Goal: Task Accomplishment & Management: Manage account settings

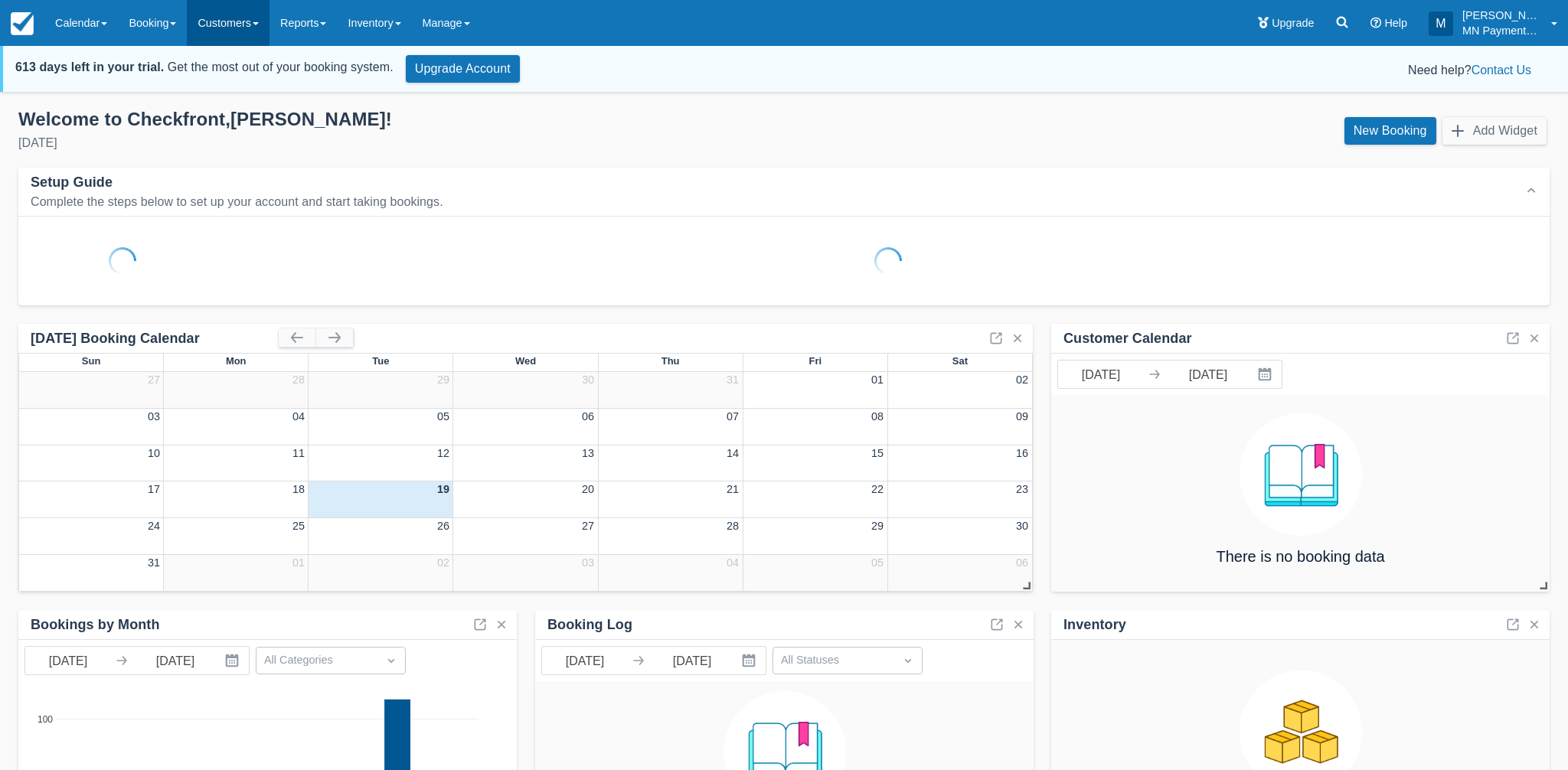
click at [248, 28] on link "Customers" at bounding box center [228, 22] width 83 height 46
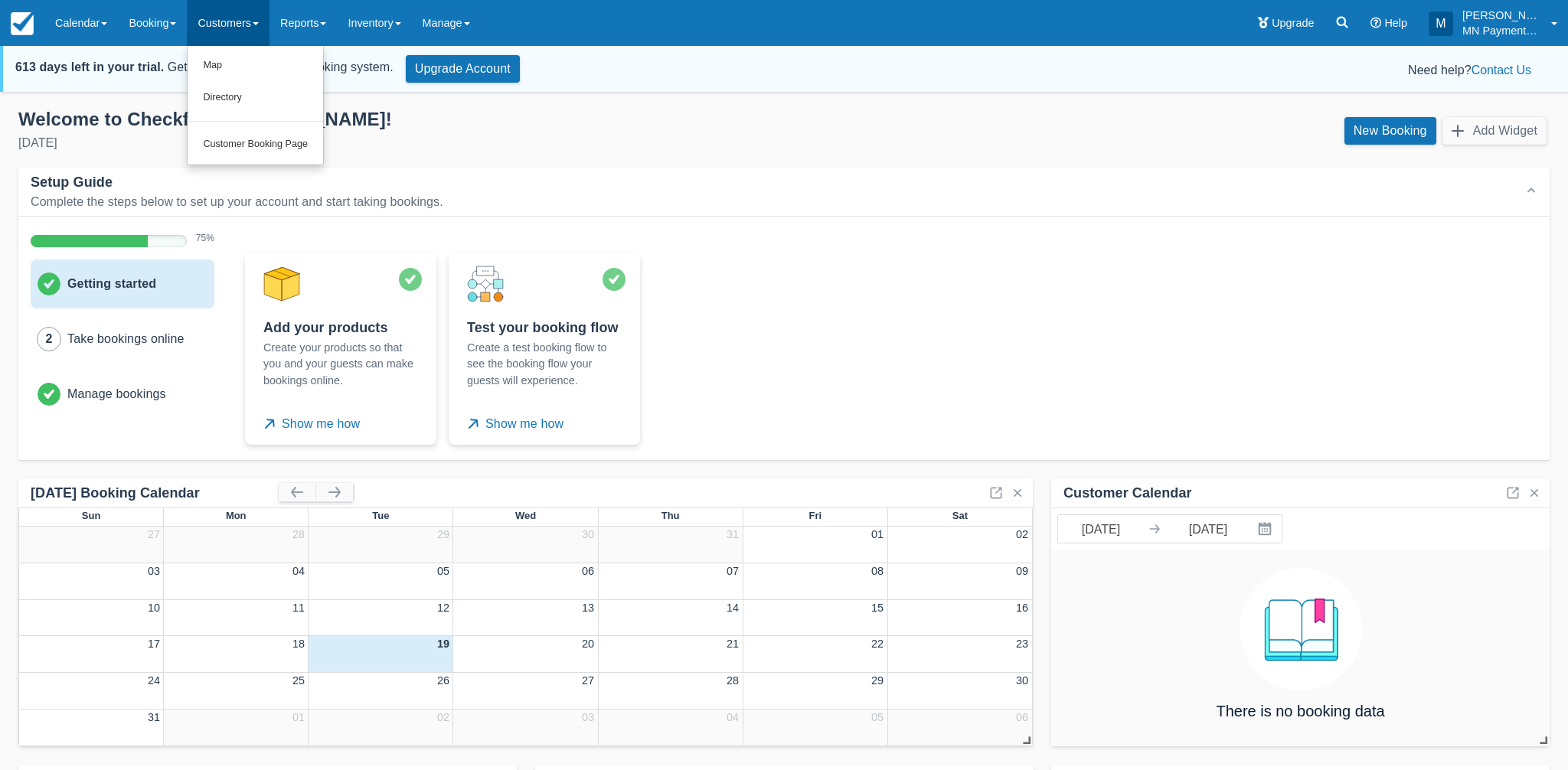
click at [250, 170] on div "Setup Guide Complete the steps below to set up your account and start taking bo…" at bounding box center [784, 192] width 1531 height 49
click at [218, 25] on link "Customers" at bounding box center [228, 22] width 83 height 46
click at [225, 134] on link "Customer Booking Page" at bounding box center [255, 144] width 135 height 32
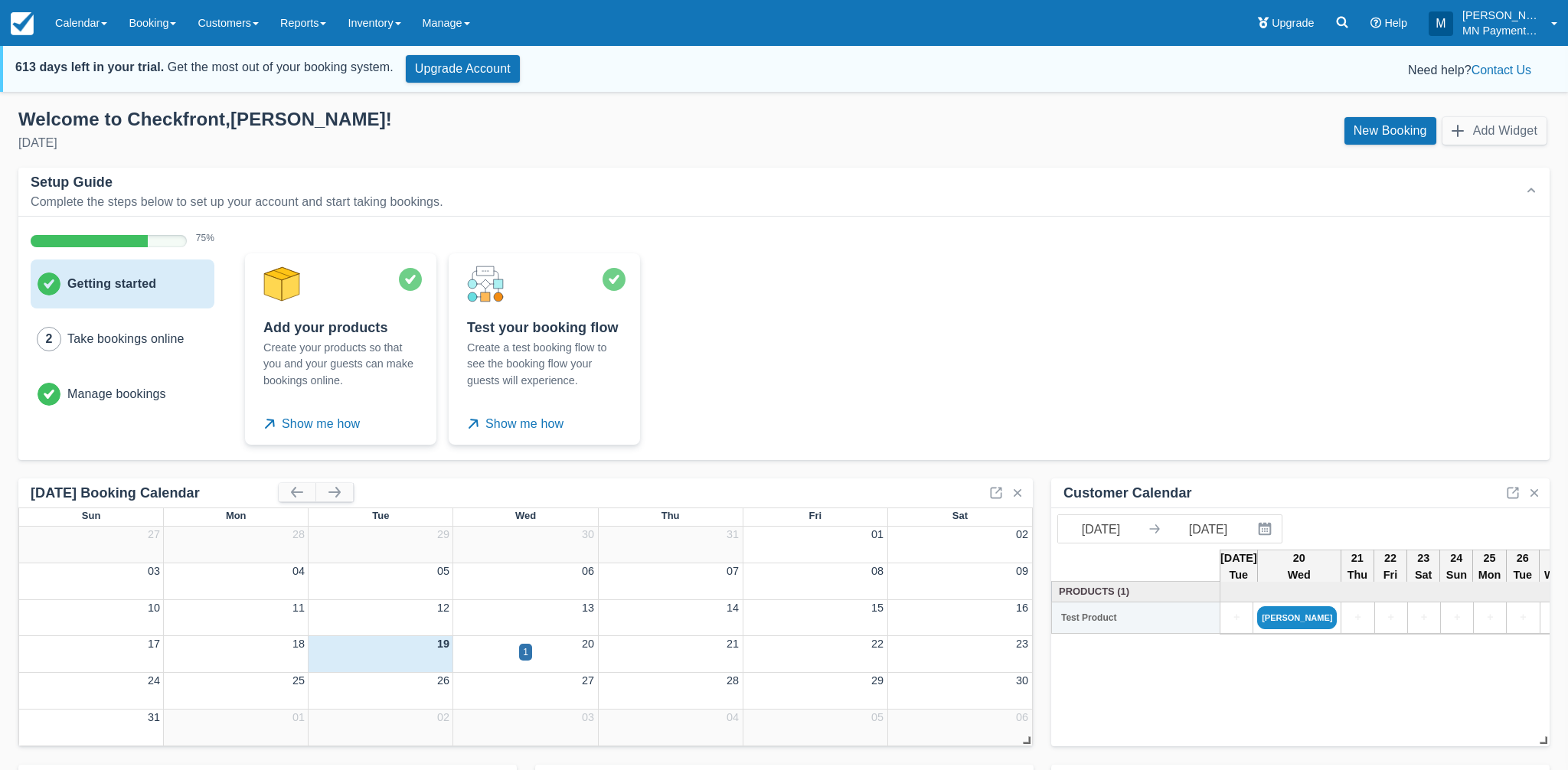
click at [445, 196] on div "Complete the steps below to set up your account and start taking bookings." at bounding box center [339, 202] width 617 height 16
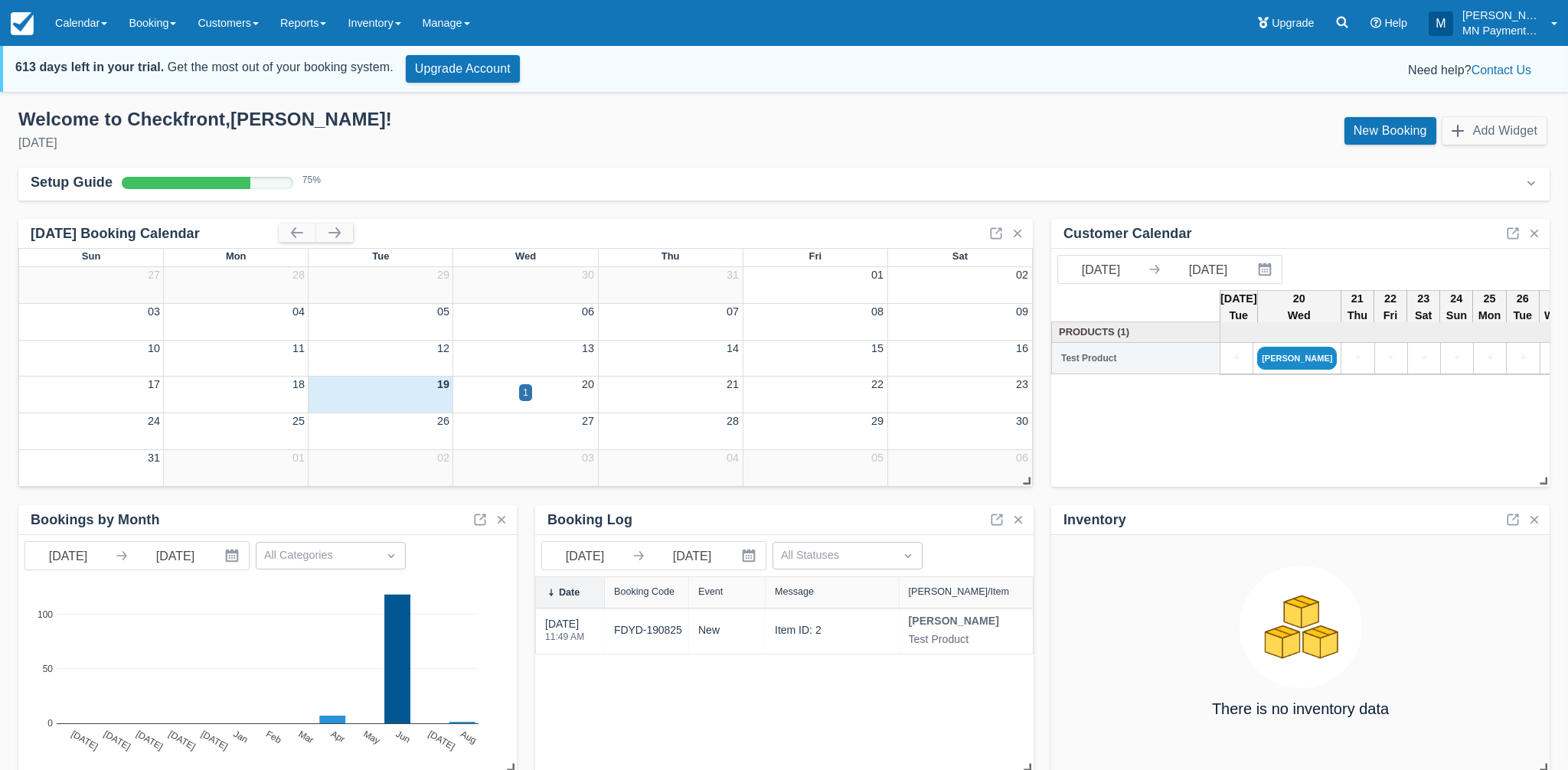
click at [570, 121] on div "Welcome to Checkfront , Matthew !" at bounding box center [394, 119] width 753 height 23
click at [495, 173] on div "Setup Guide 75 %" at bounding box center [339, 183] width 617 height 24
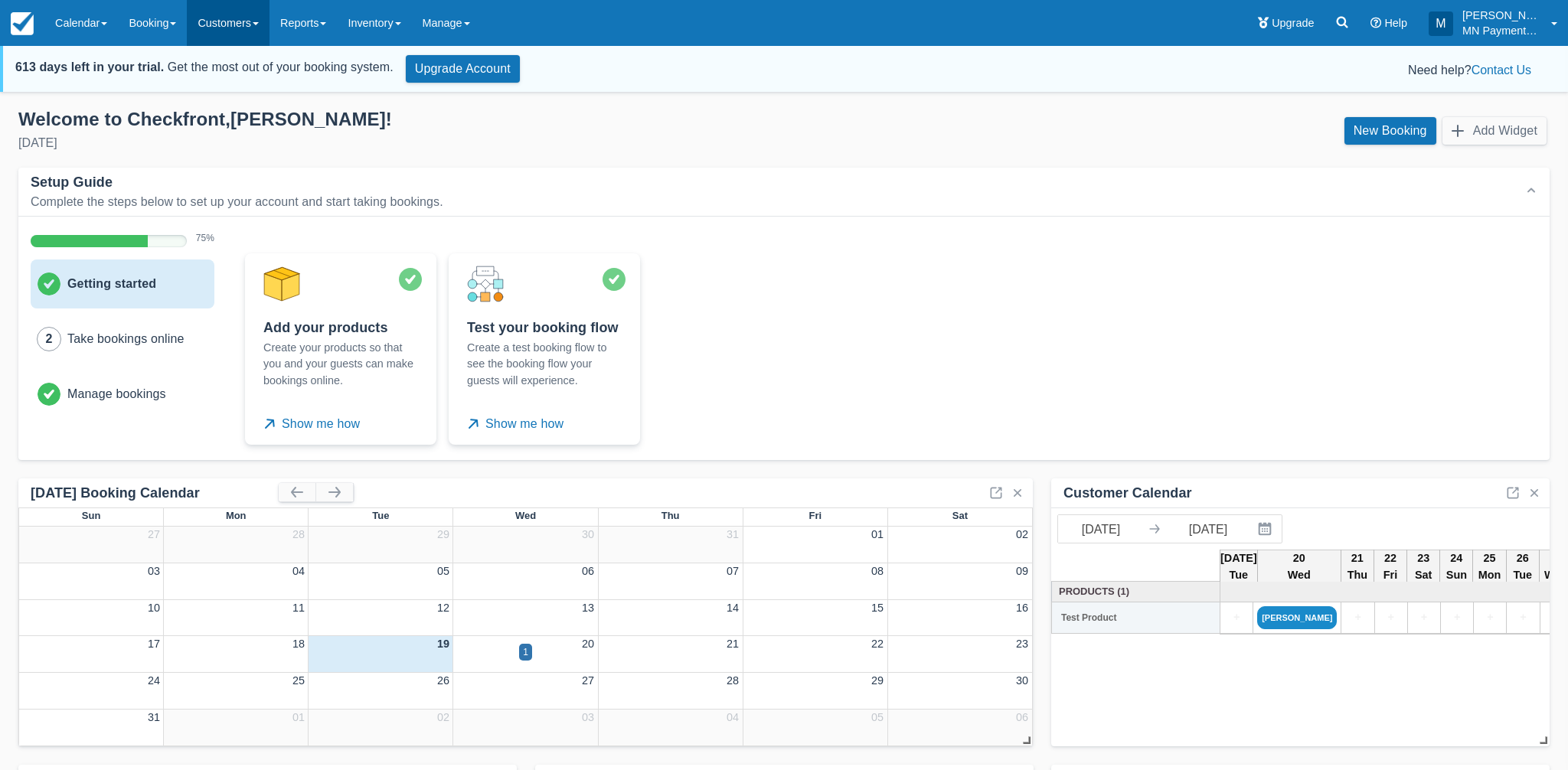
click at [259, 29] on link "Customers" at bounding box center [228, 22] width 83 height 46
click at [261, 162] on ul "Map Directory Customer Booking Page" at bounding box center [255, 105] width 137 height 120
click at [235, 20] on link "Customers" at bounding box center [228, 22] width 83 height 46
click at [257, 140] on link "Customer Booking Page" at bounding box center [255, 144] width 135 height 32
click at [472, 40] on link "Manage" at bounding box center [446, 22] width 69 height 46
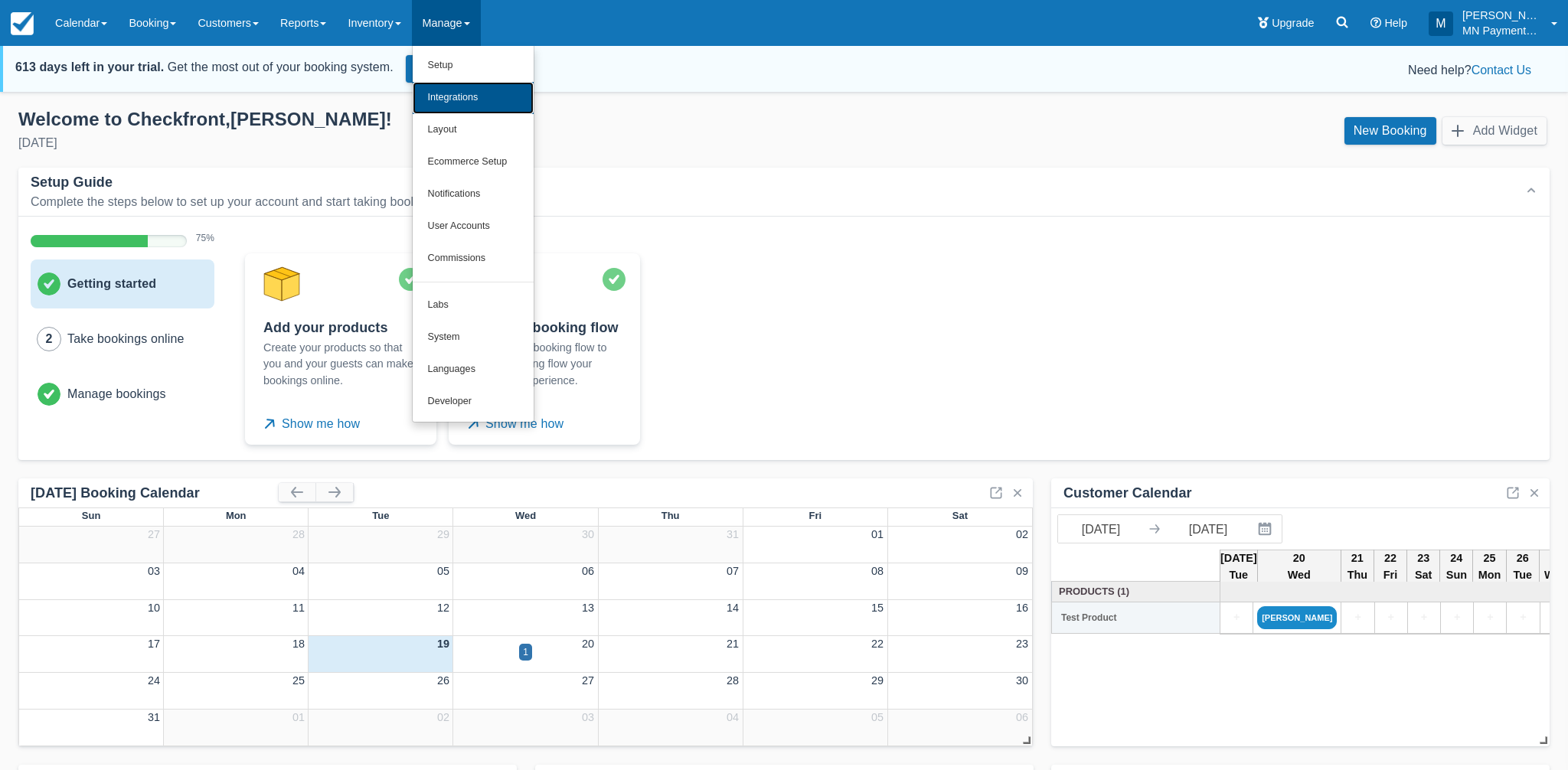
click at [515, 96] on link "Integrations" at bounding box center [473, 97] width 121 height 32
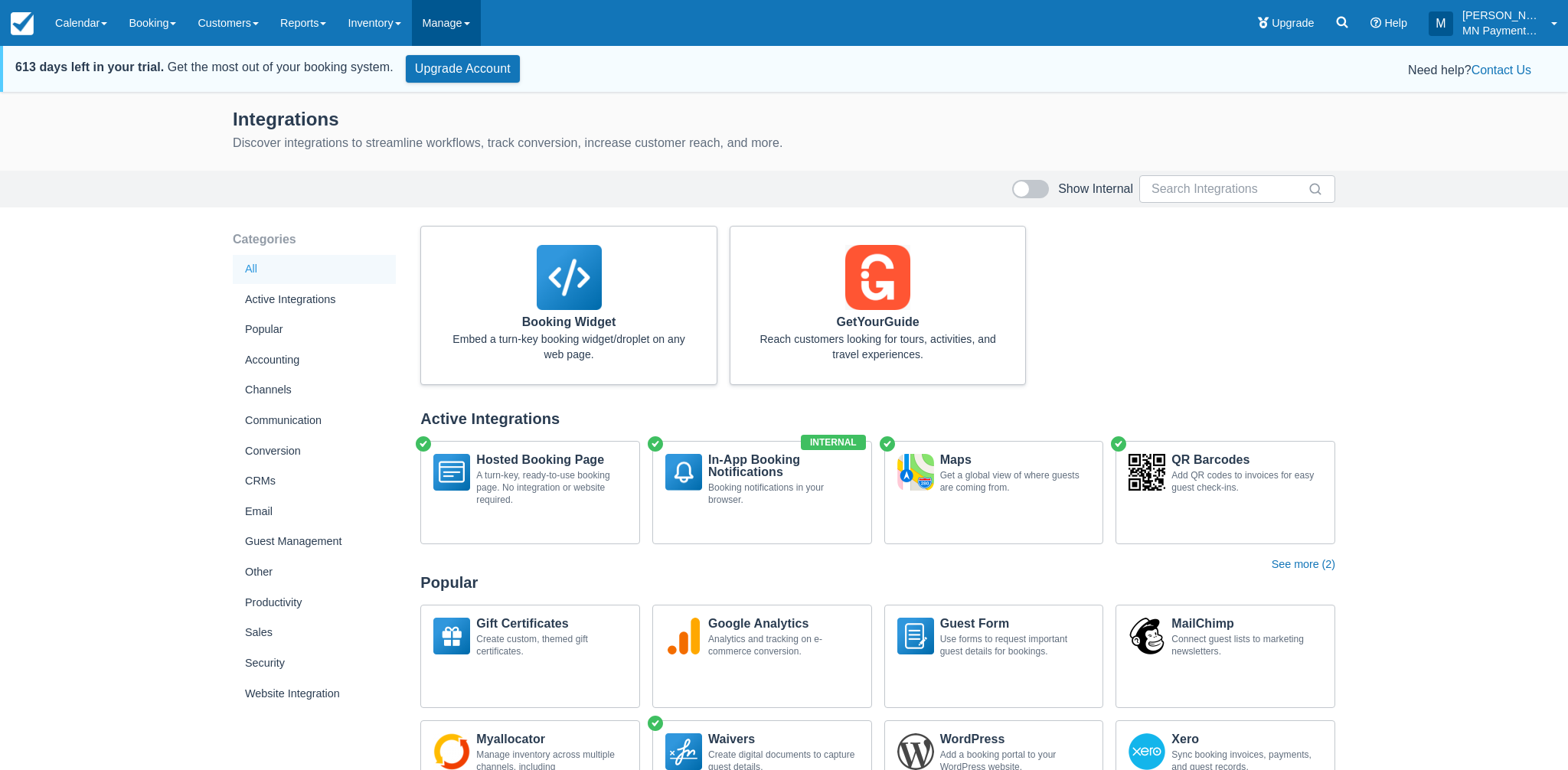
click at [478, 28] on link "Manage" at bounding box center [446, 22] width 69 height 46
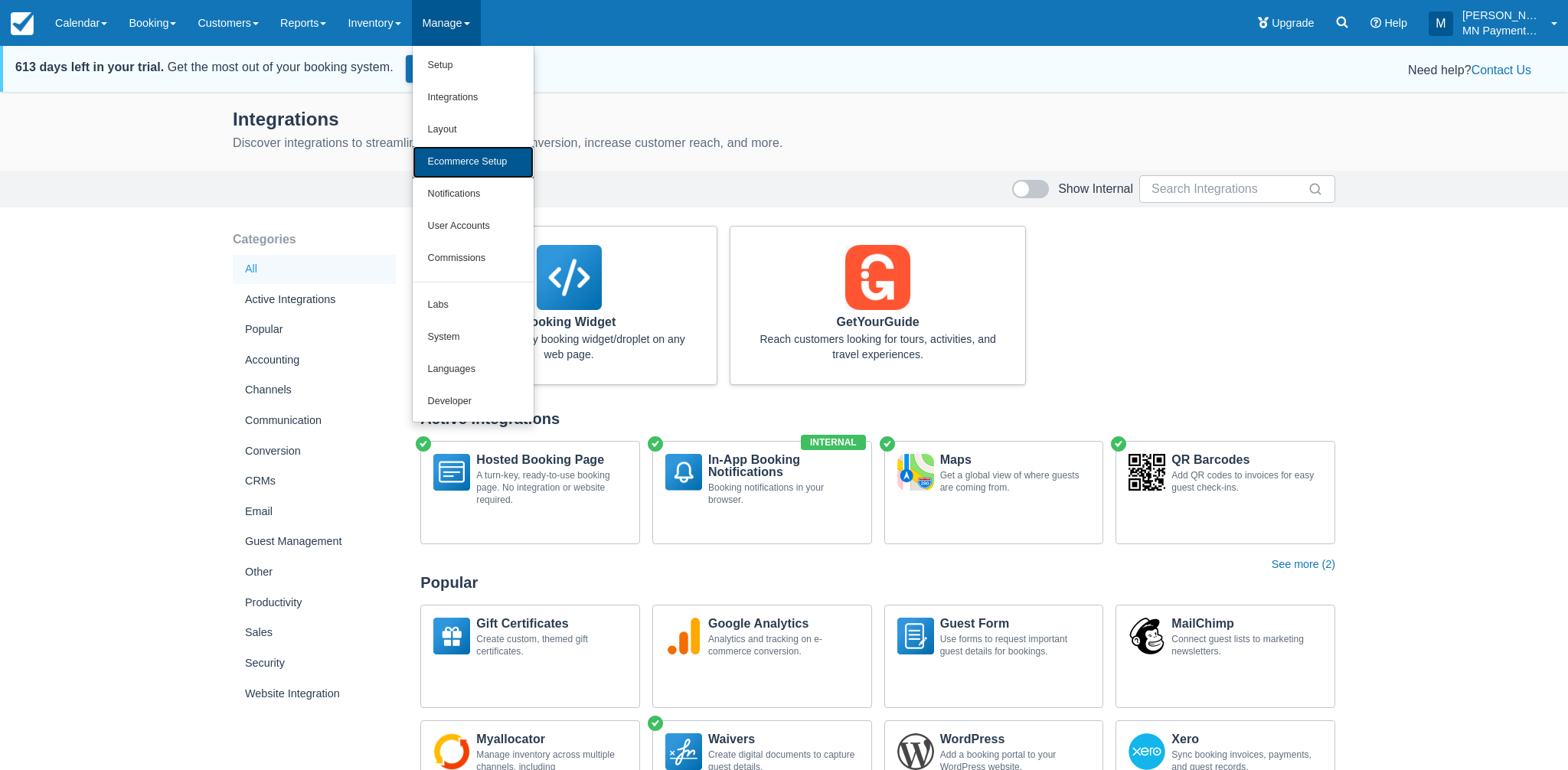
click at [480, 173] on link "Ecommerce Setup" at bounding box center [473, 162] width 121 height 32
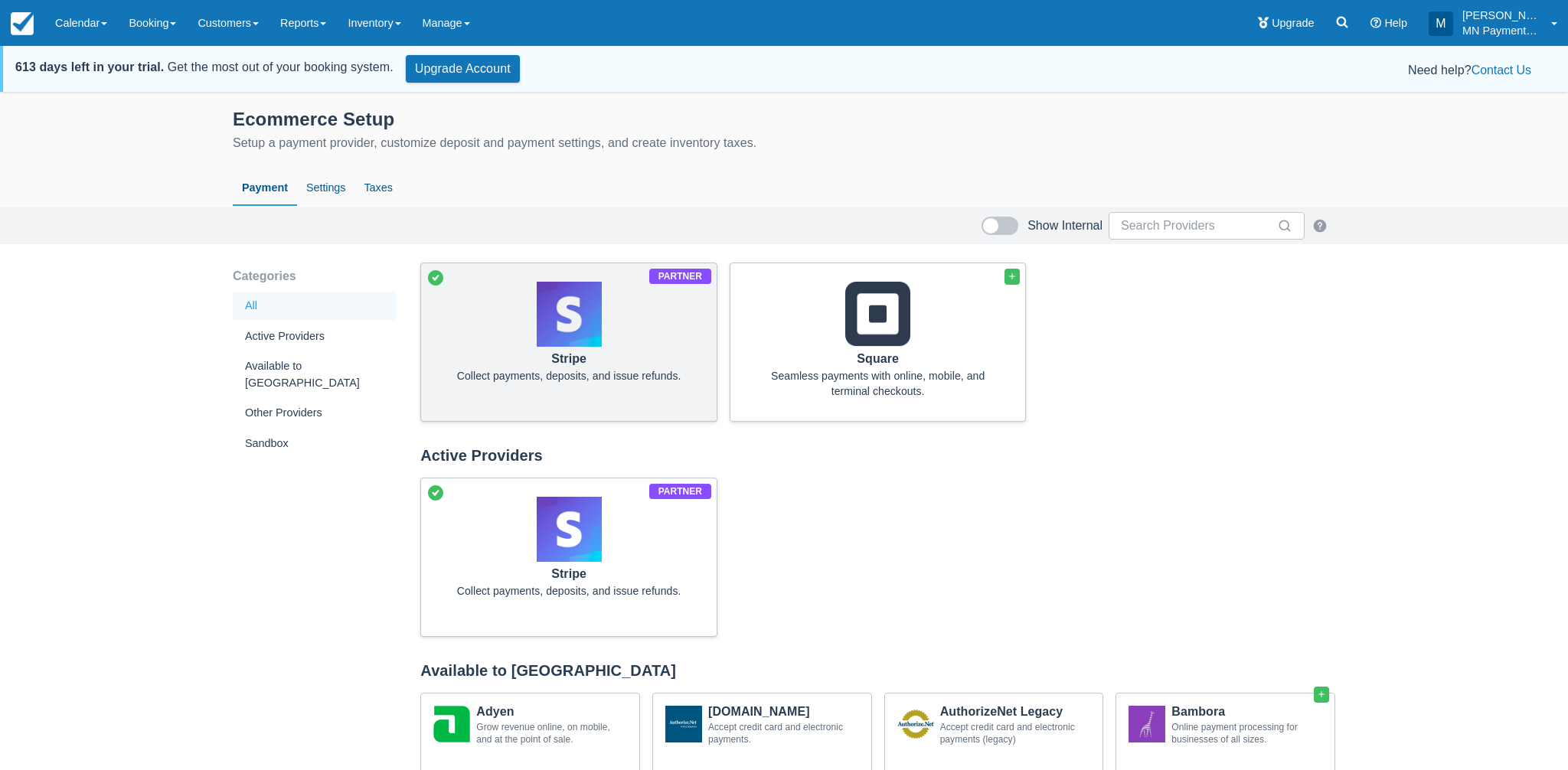
click at [570, 376] on div "Collect payments, deposits, and issue refunds." at bounding box center [568, 376] width 246 height 16
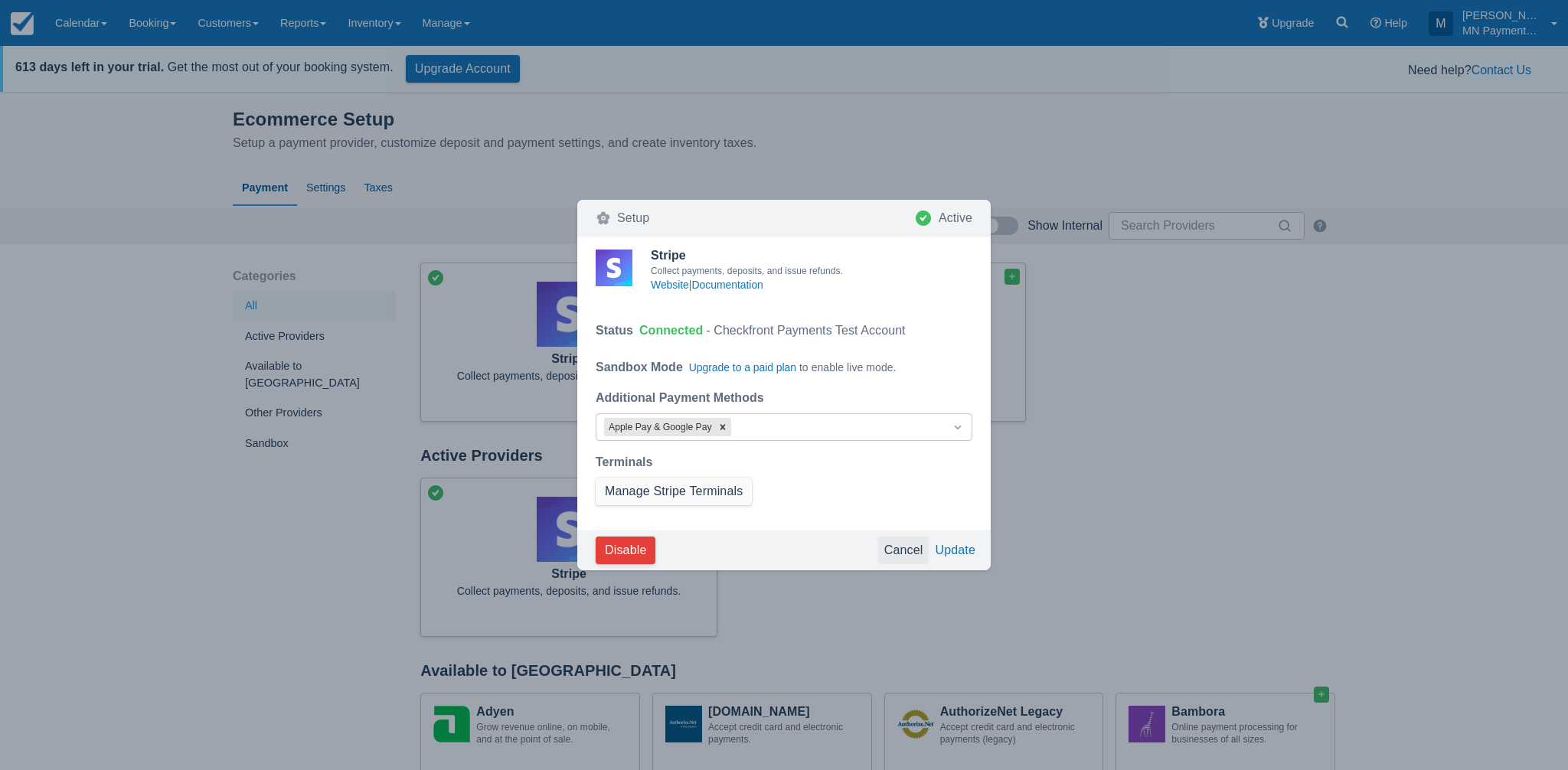
click at [902, 543] on button "Cancel" at bounding box center [904, 550] width 52 height 28
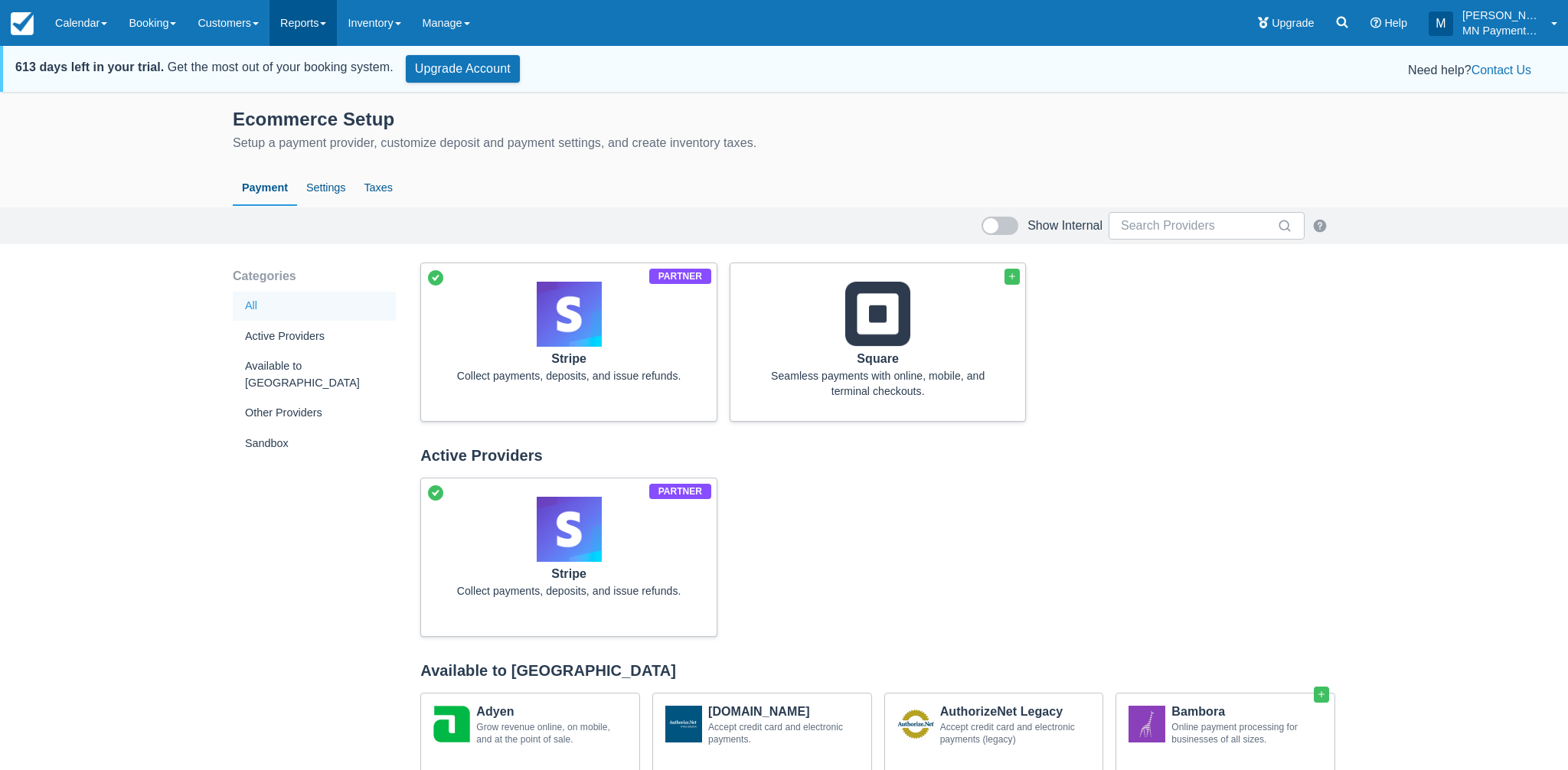
click at [320, 33] on link "Reports" at bounding box center [303, 22] width 67 height 46
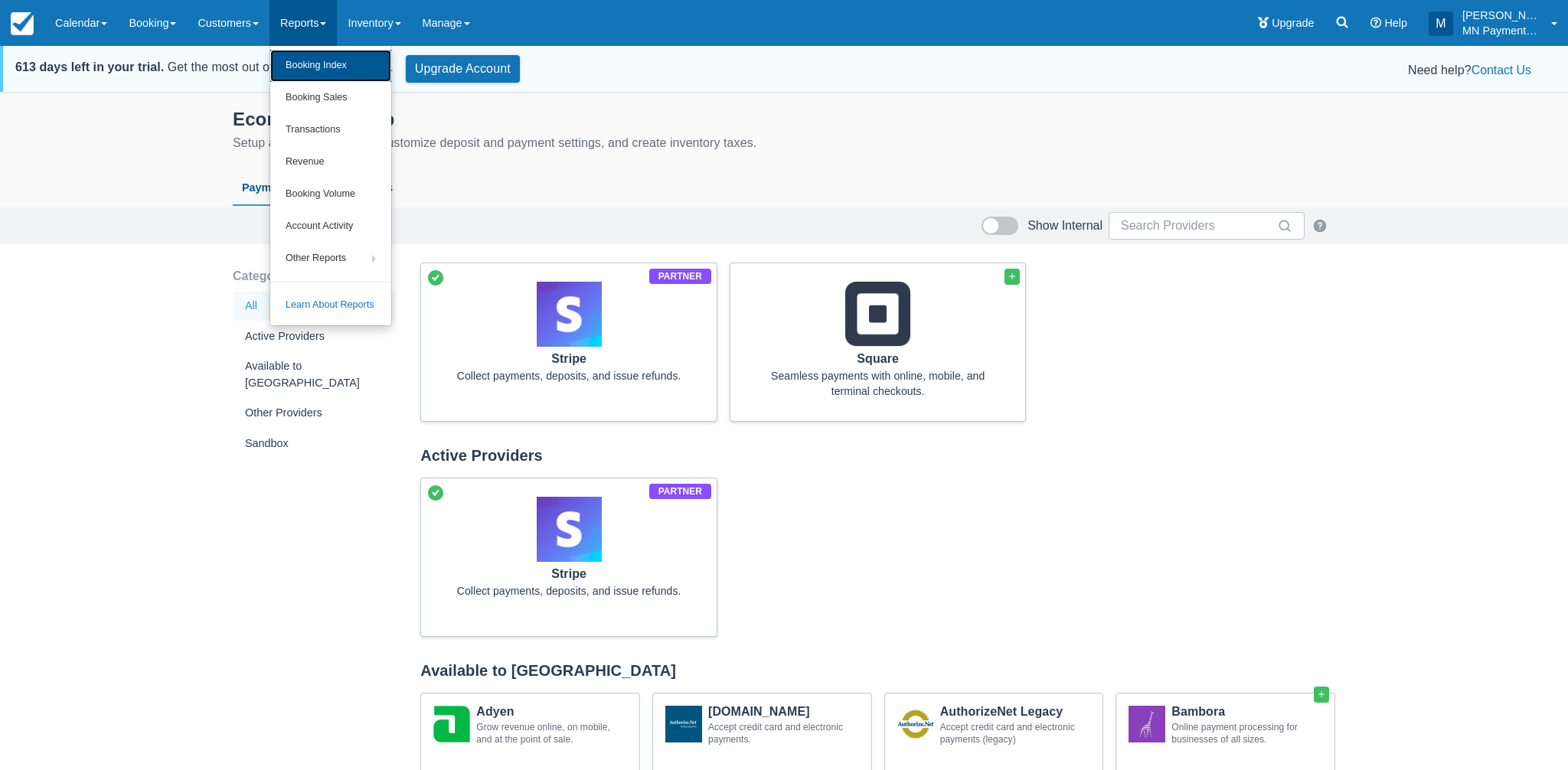
click at [323, 72] on link "Booking Index" at bounding box center [331, 65] width 121 height 32
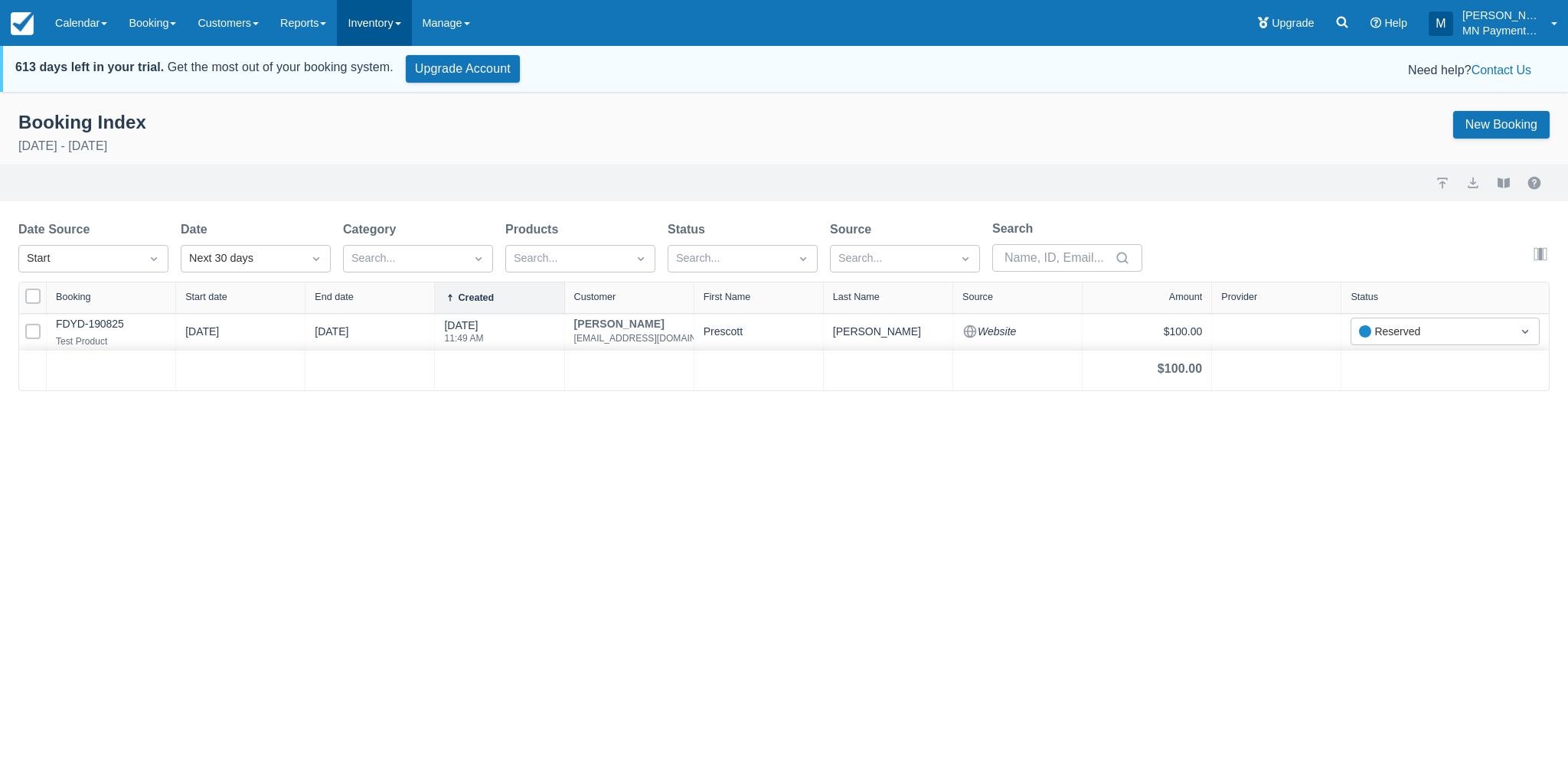
click at [377, 24] on link "Inventory" at bounding box center [374, 22] width 74 height 46
click at [387, 67] on link "Products" at bounding box center [398, 65] width 121 height 32
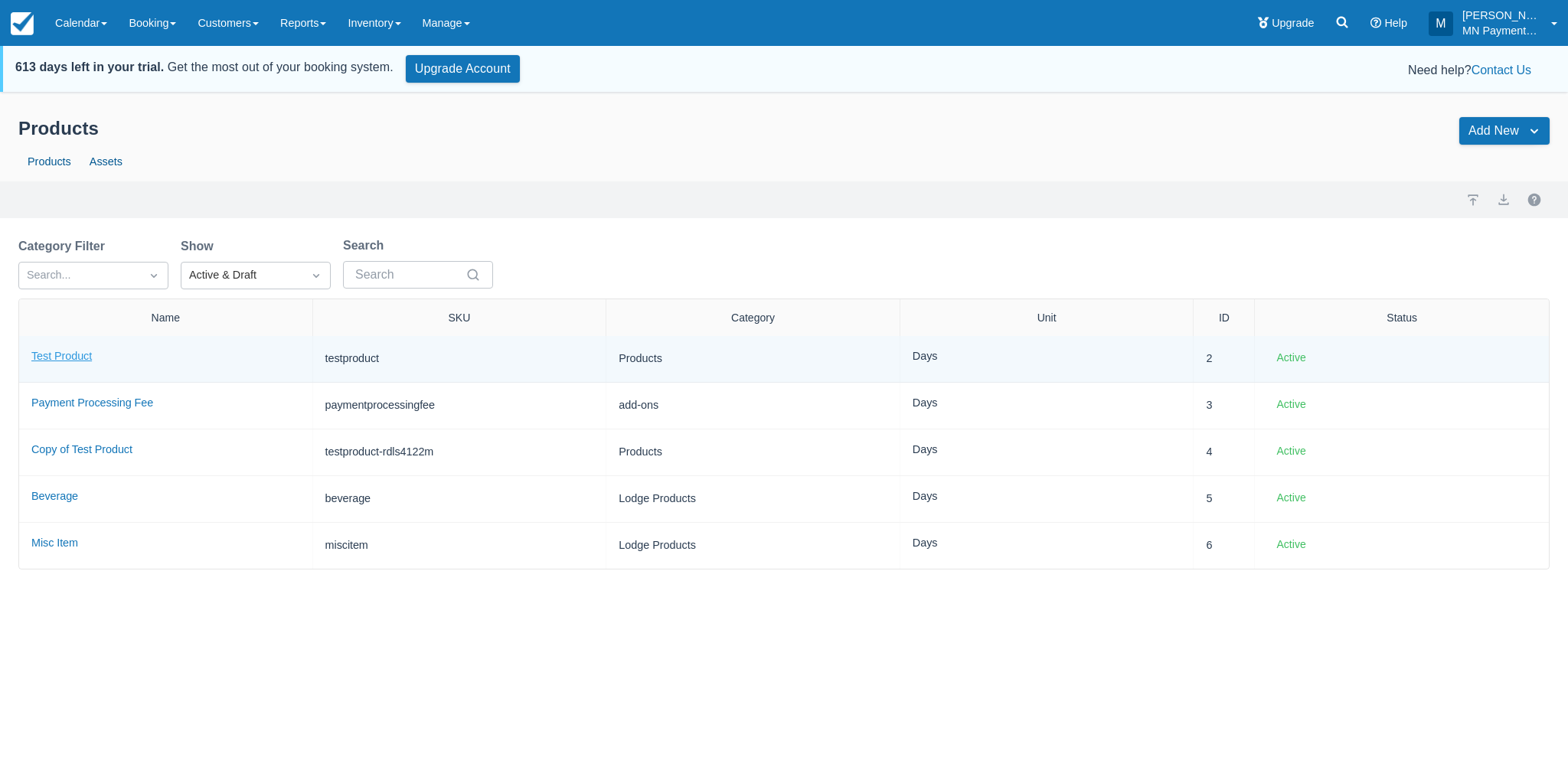
click at [78, 359] on link "Test Product" at bounding box center [61, 356] width 60 height 12
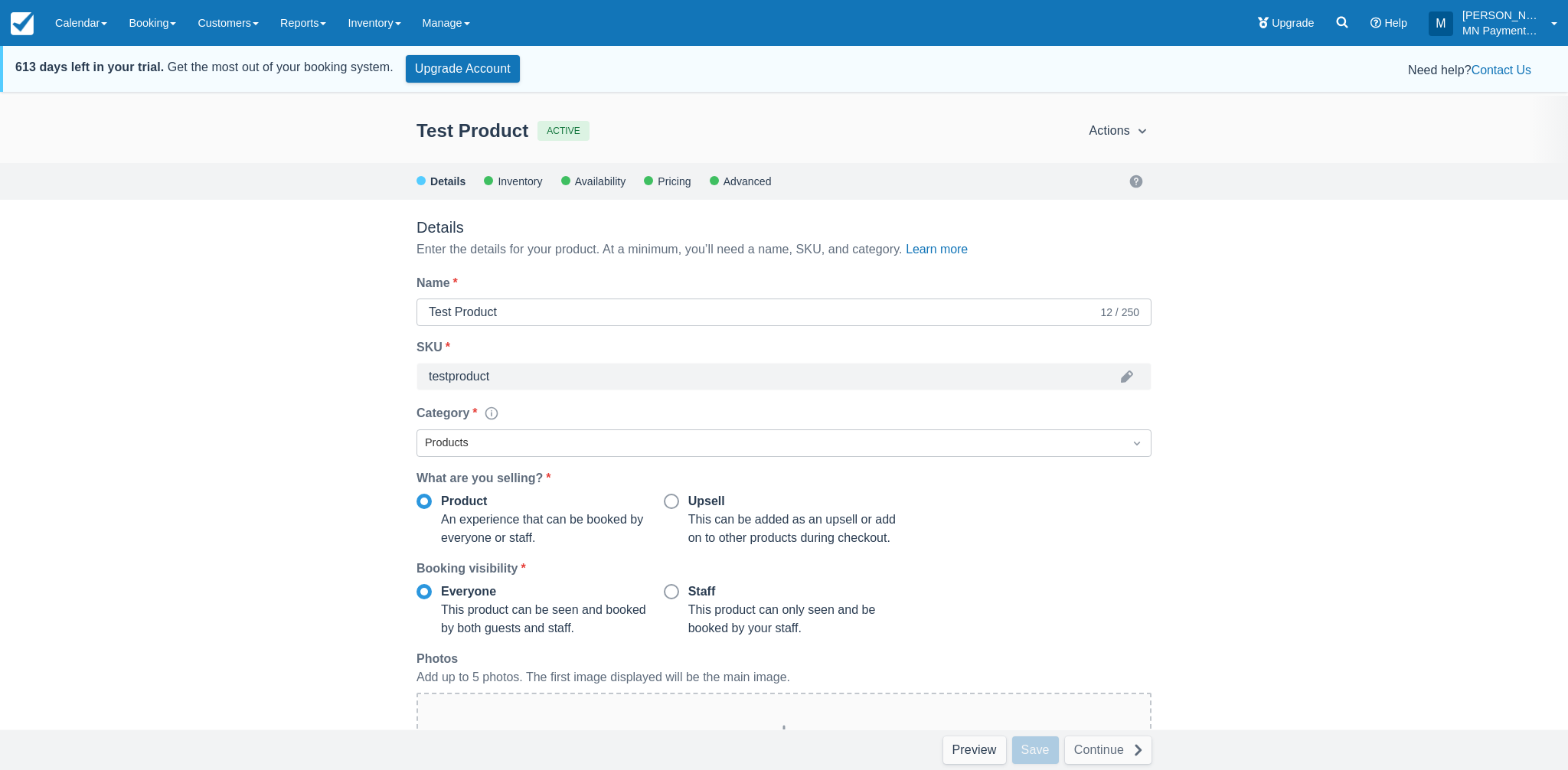
click at [681, 177] on div "Pricing" at bounding box center [673, 181] width 34 height 9
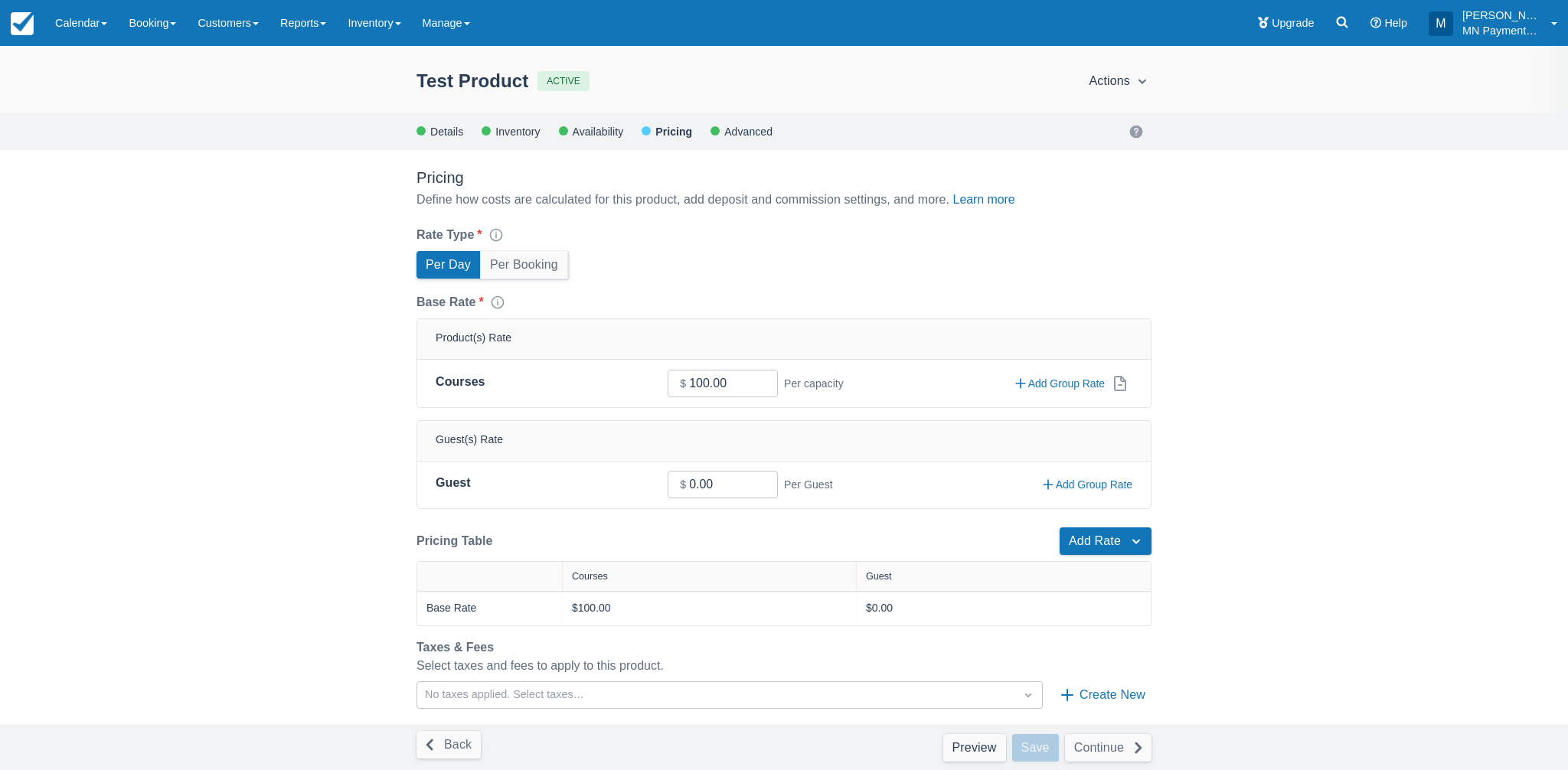
click at [599, 132] on div "Availability" at bounding box center [597, 132] width 53 height 9
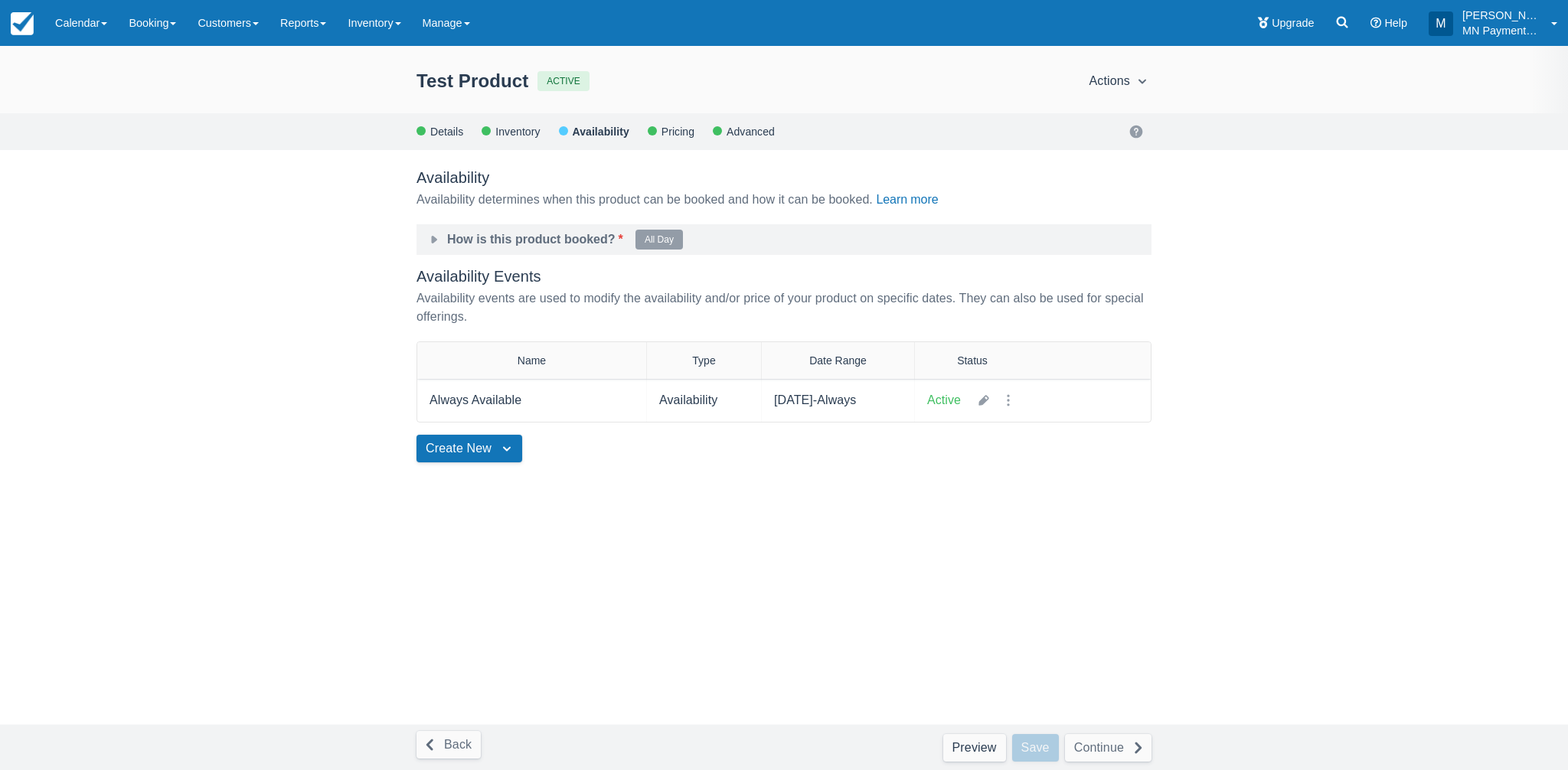
click at [523, 132] on div "Inventory" at bounding box center [517, 132] width 46 height 9
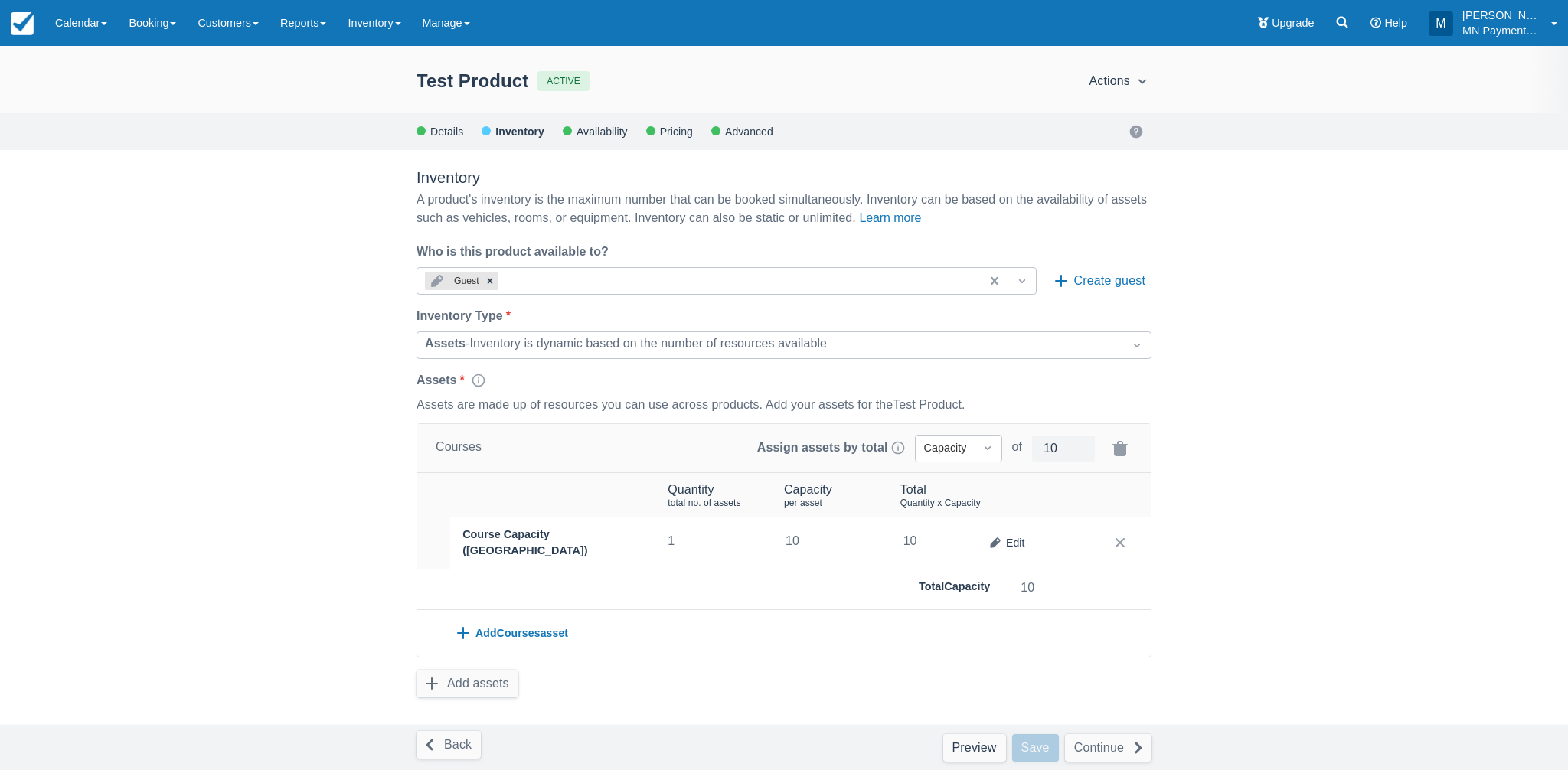
click at [451, 134] on div "Details" at bounding box center [446, 132] width 34 height 9
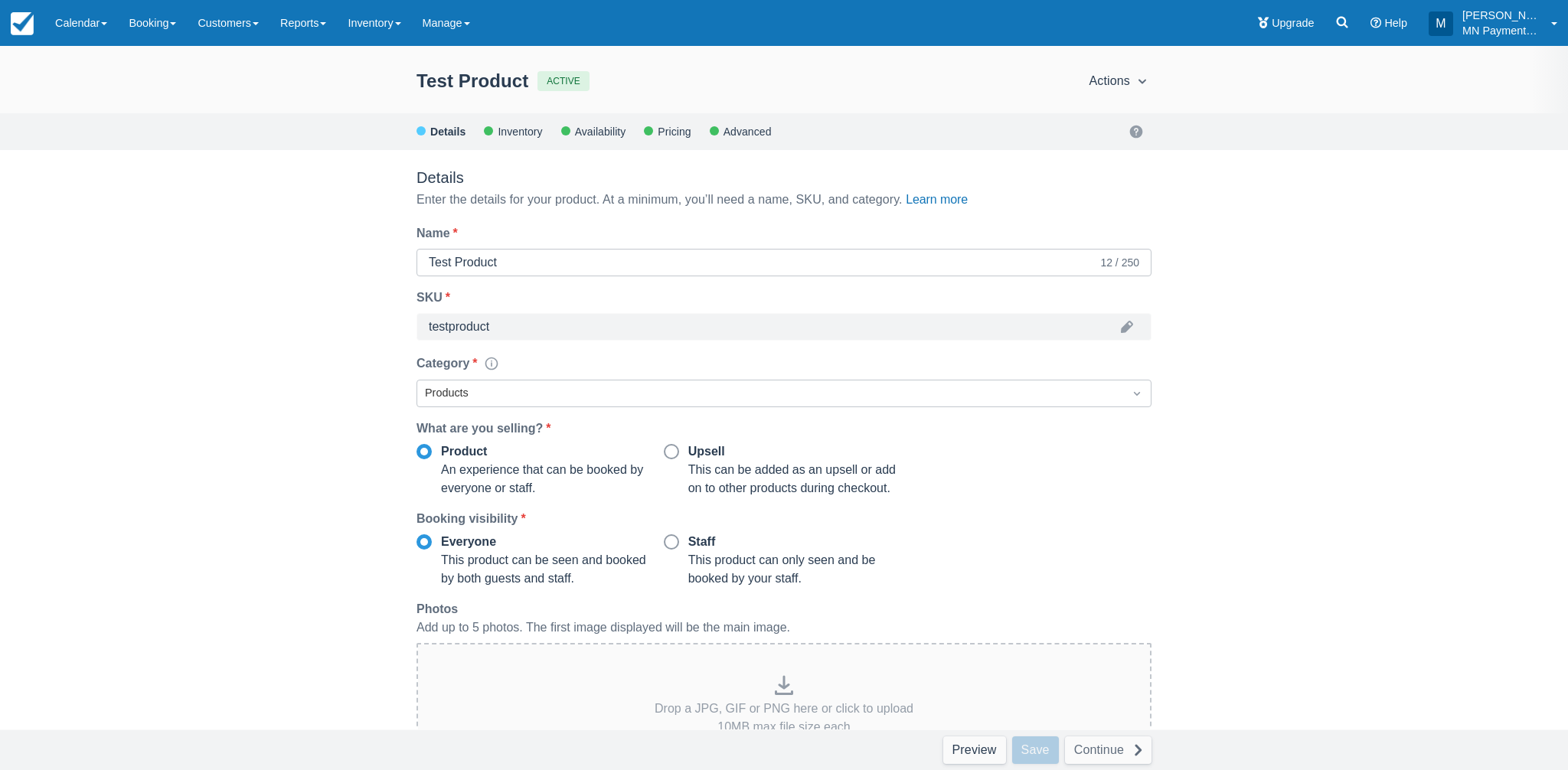
click at [522, 127] on div "Inventory" at bounding box center [518, 132] width 46 height 9
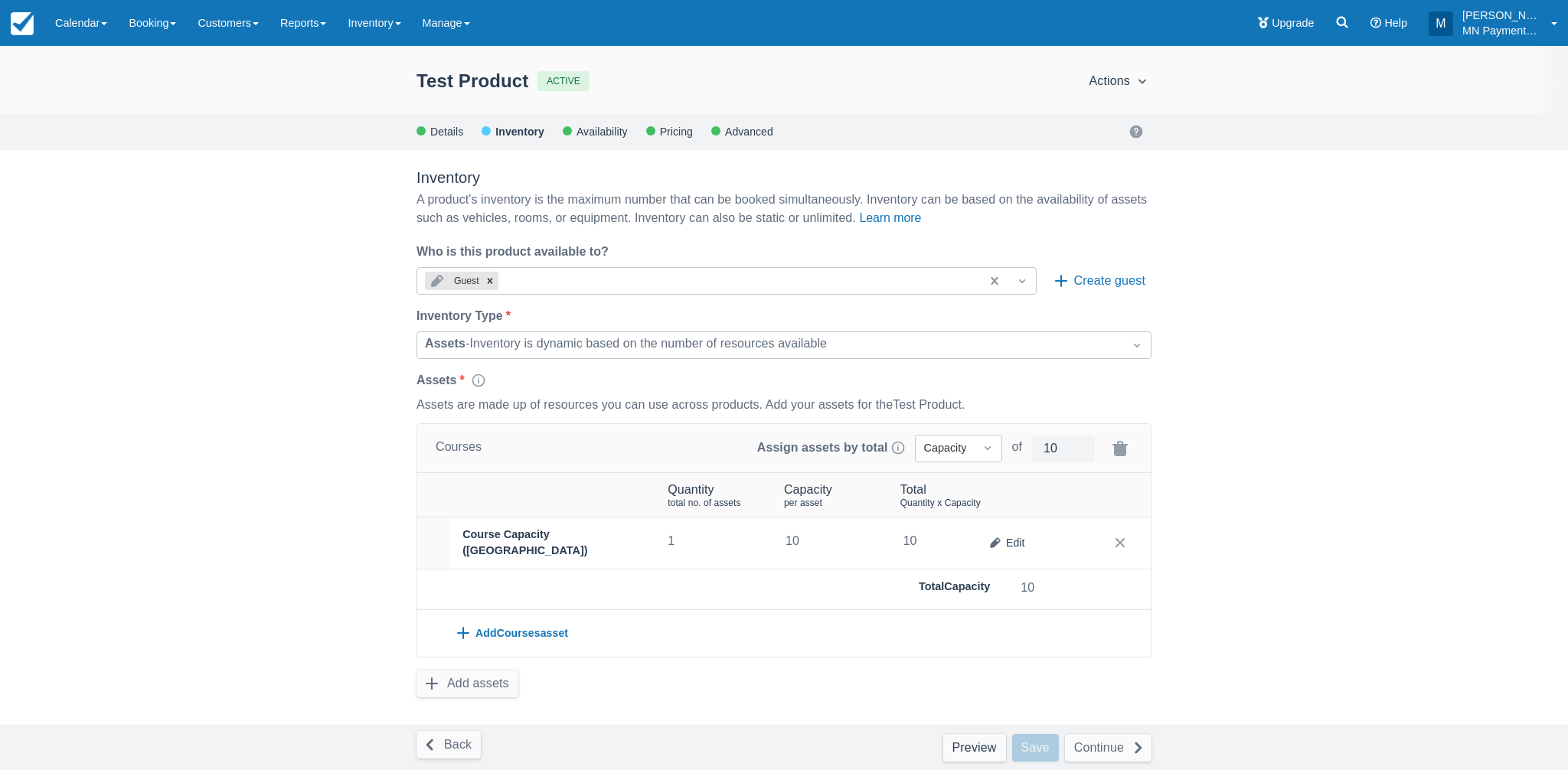
click at [601, 128] on div "Availability" at bounding box center [601, 132] width 53 height 9
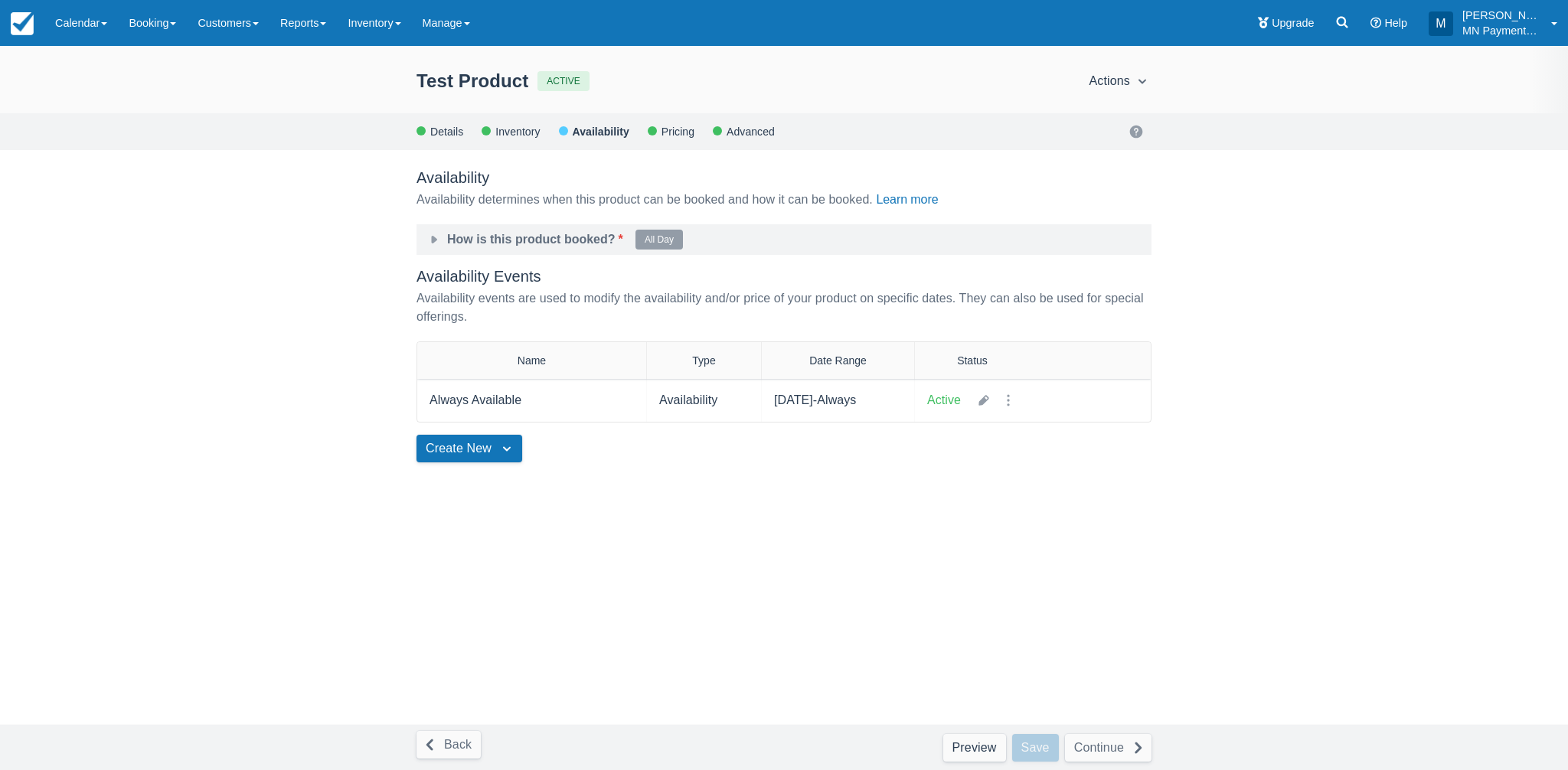
click at [666, 135] on div "Pricing" at bounding box center [677, 132] width 34 height 9
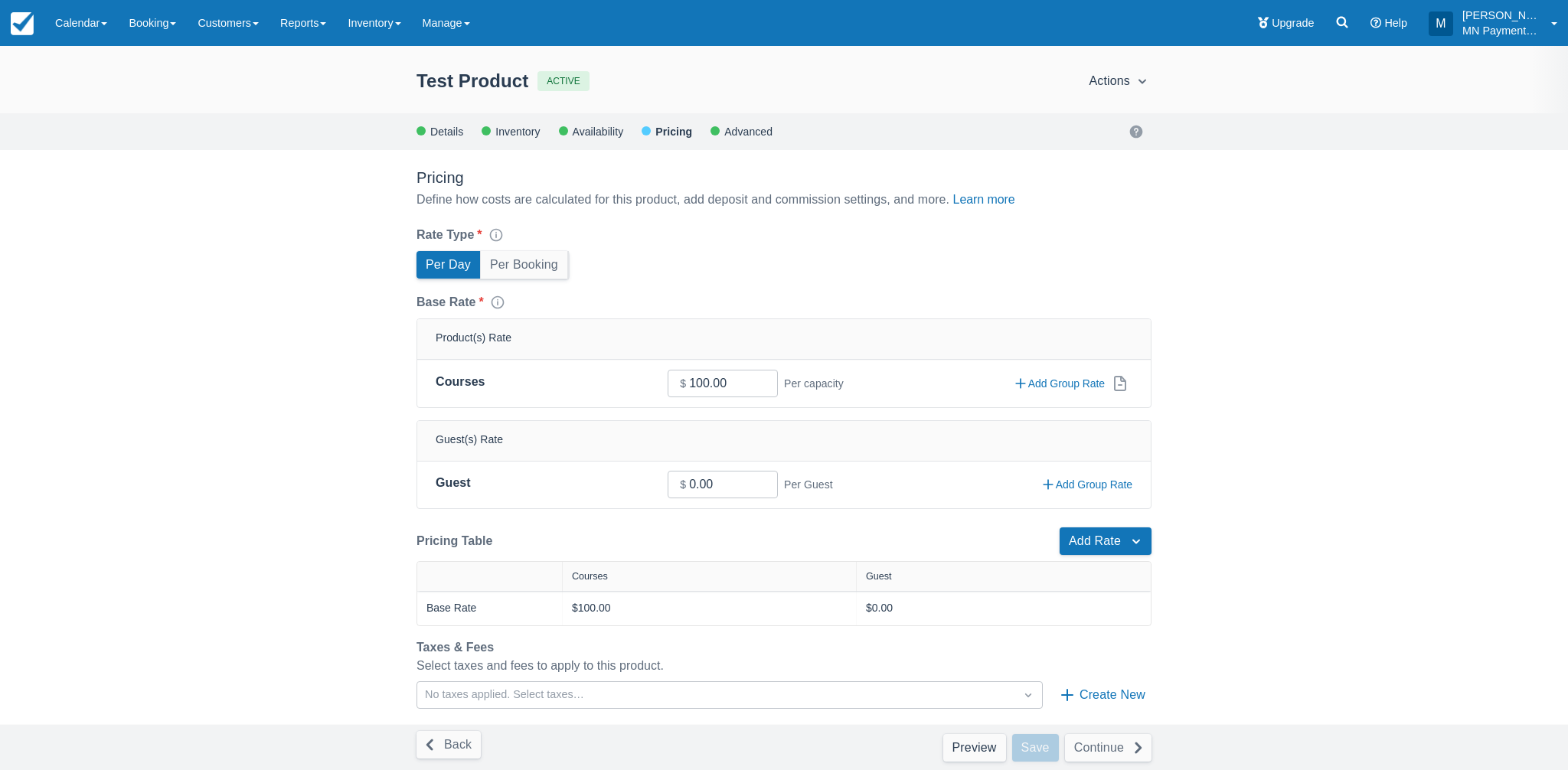
click at [763, 123] on div "Details Inventory Availability Pricing Advanced" at bounding box center [784, 131] width 735 height 18
click at [763, 134] on div "Advanced" at bounding box center [747, 132] width 50 height 9
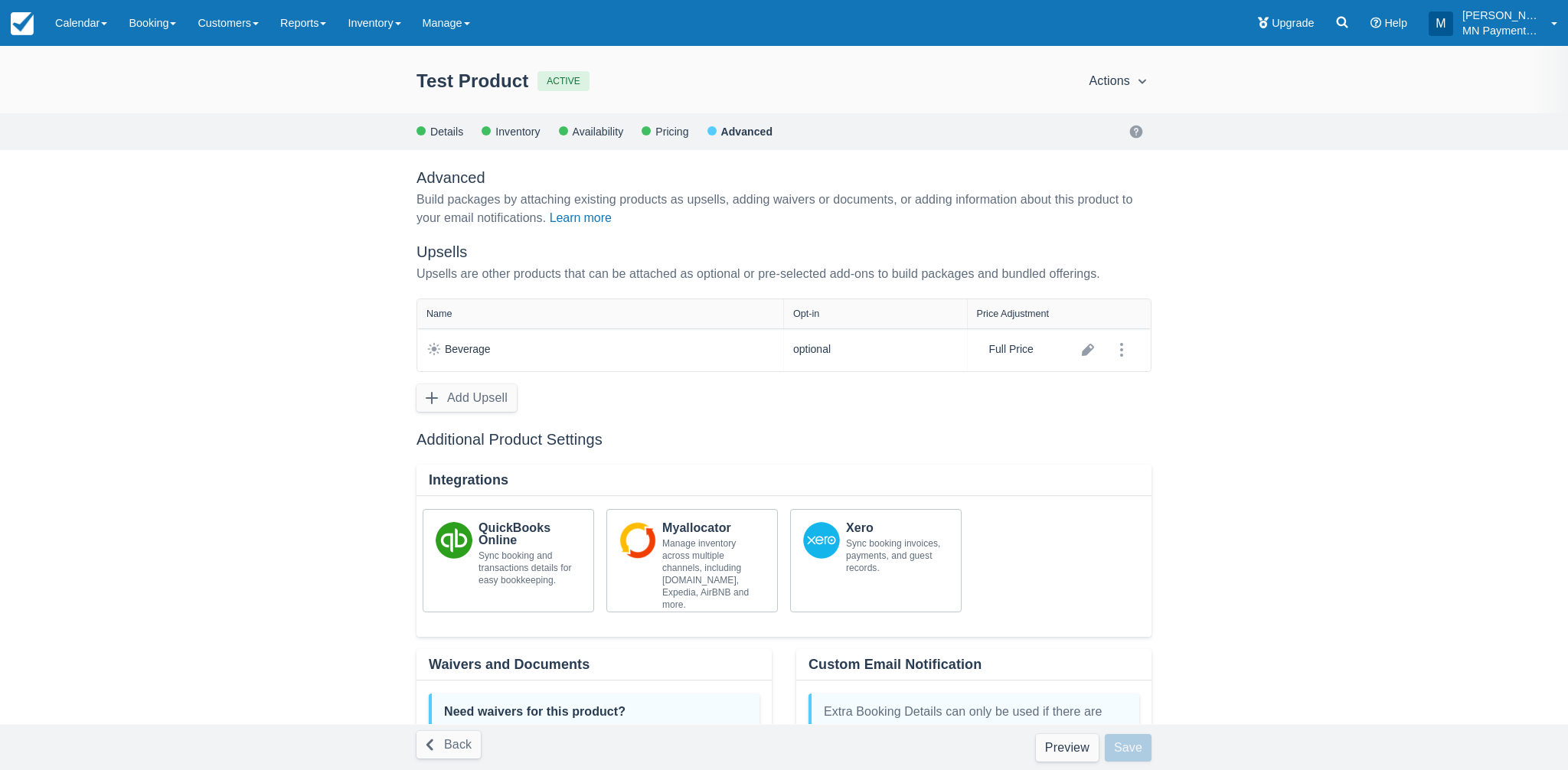
click at [369, 294] on div "Test Product ACTIVE Actions Preview Copy Deactivate Archive Action not availabl…" at bounding box center [784, 407] width 1568 height 724
click at [733, 14] on div "Menu Calendar Booking Customer Inventory Asset Booking Daily Manifest Daily Lis…" at bounding box center [784, 22] width 1568 height 46
click at [264, 26] on link "Customers" at bounding box center [228, 22] width 83 height 46
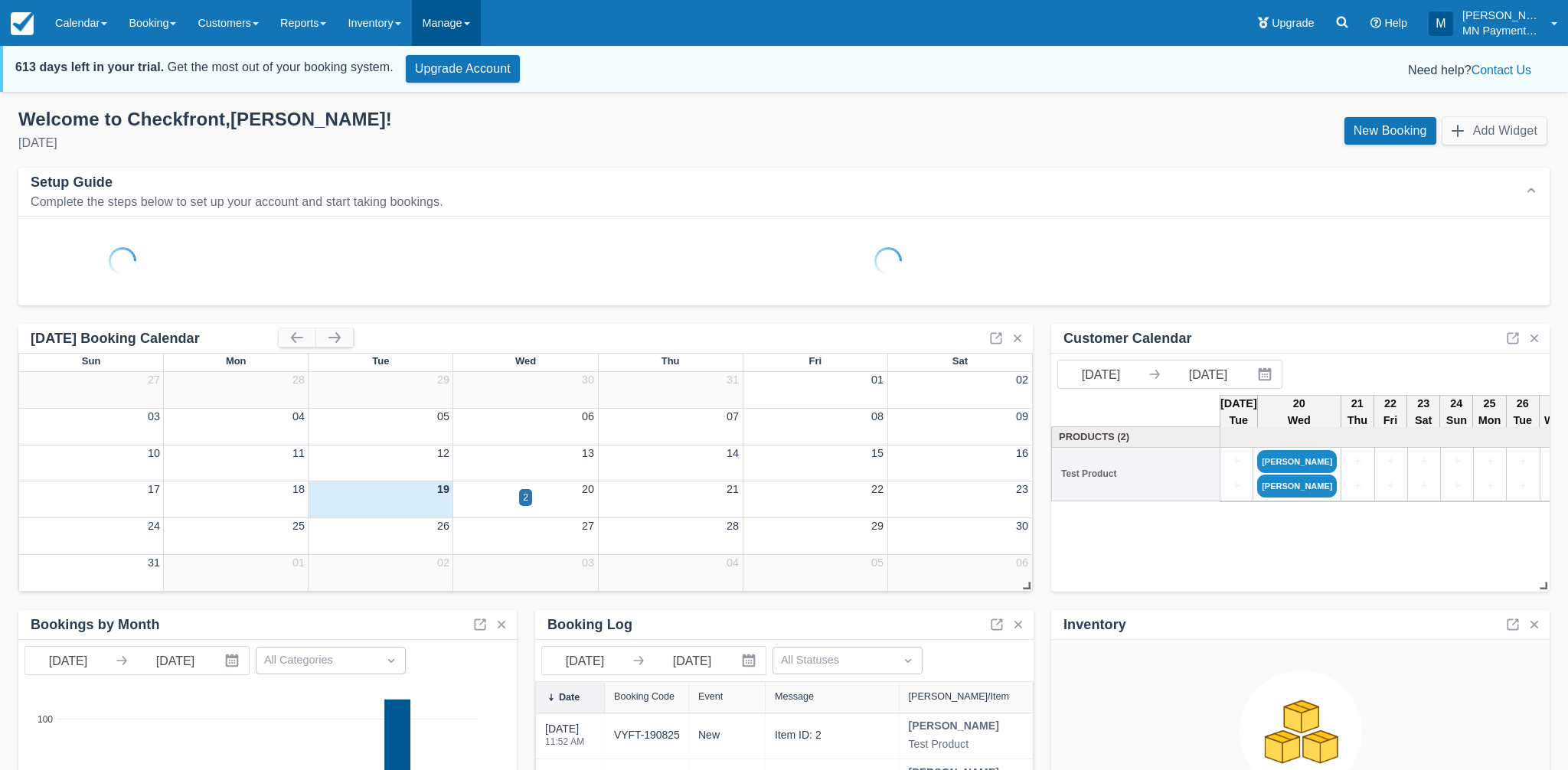
click at [462, 23] on link "Manage" at bounding box center [446, 22] width 69 height 46
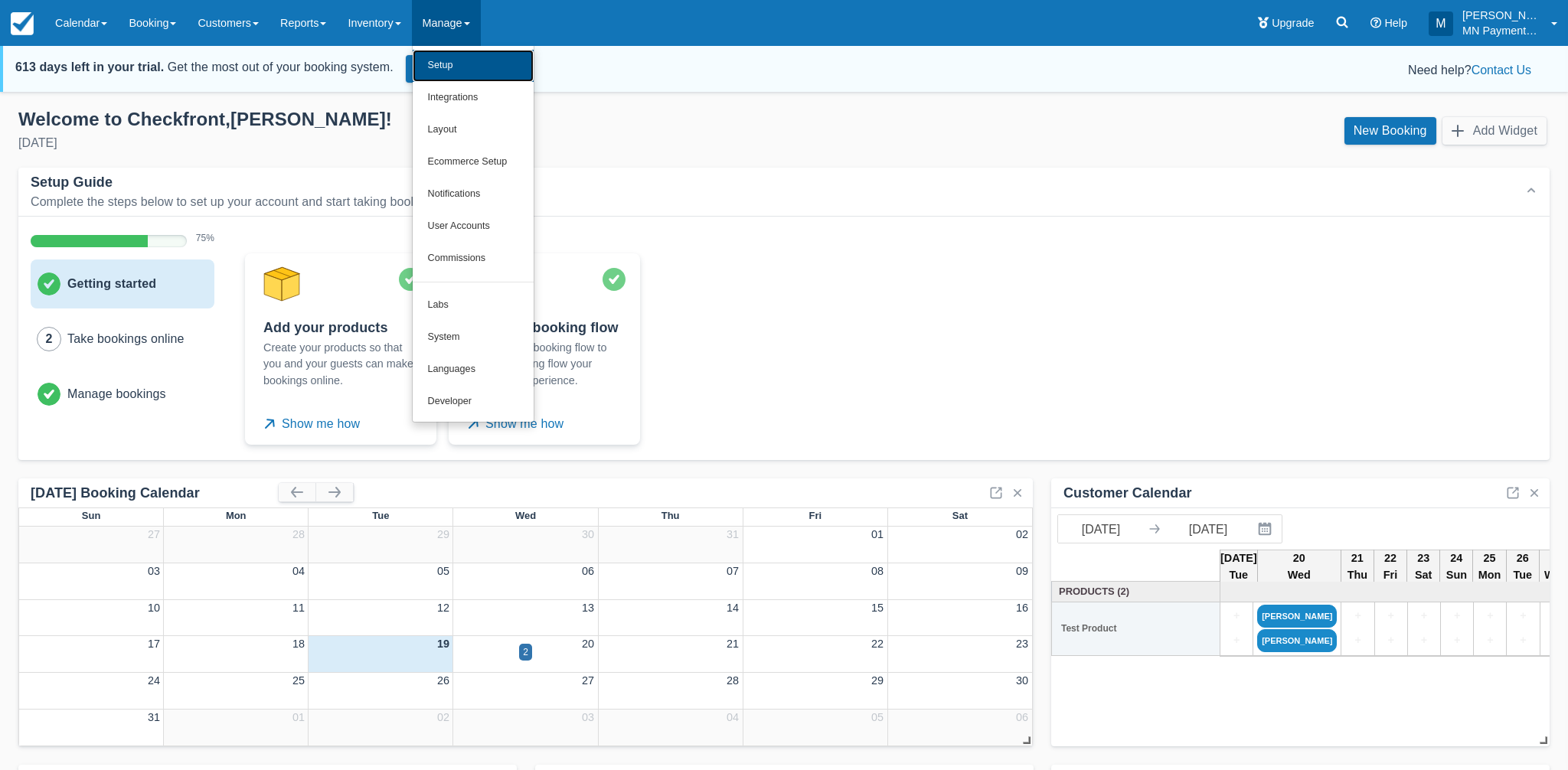
click at [498, 71] on link "Setup" at bounding box center [473, 65] width 121 height 32
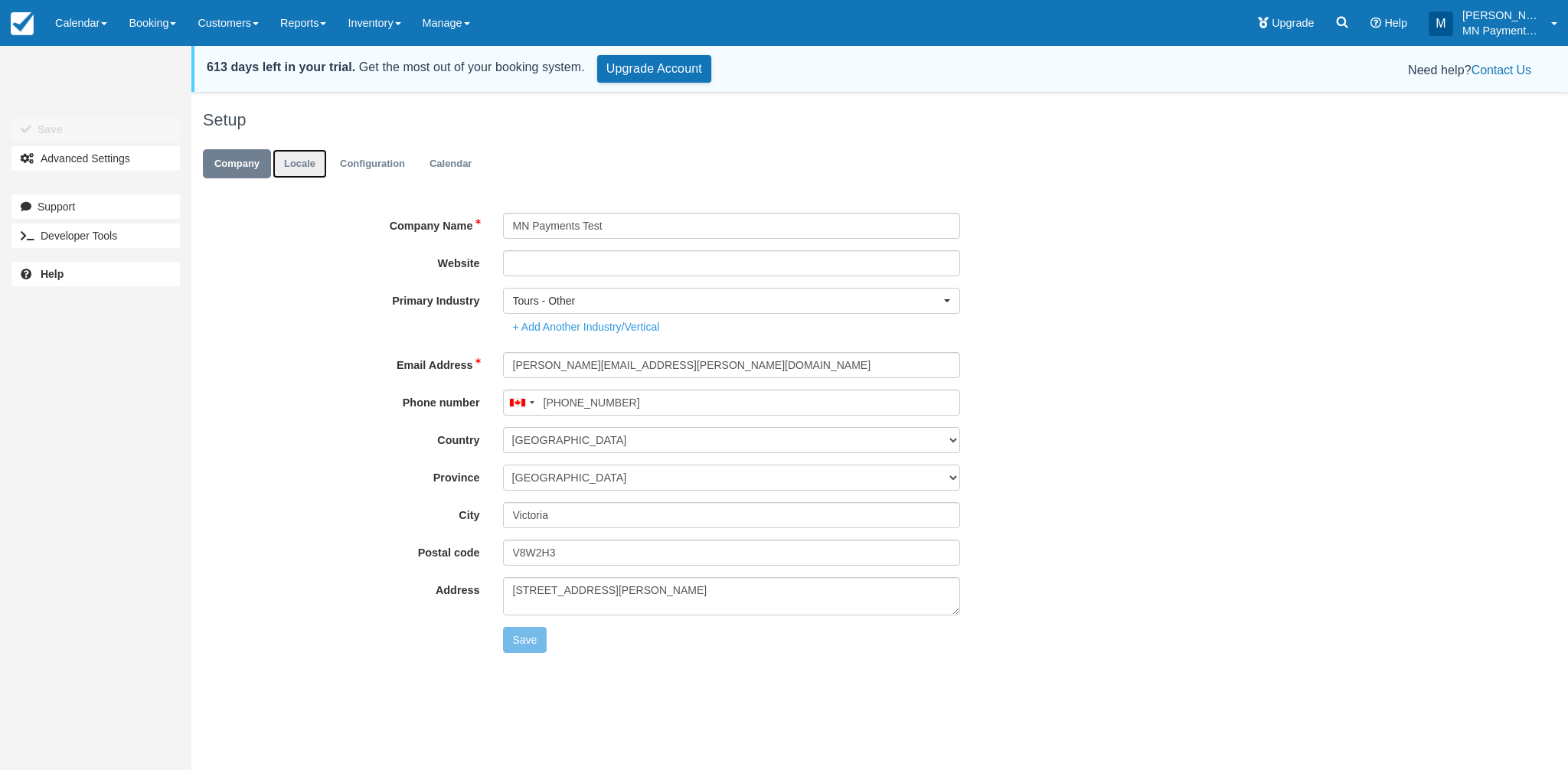
click at [325, 158] on link "Locale" at bounding box center [300, 164] width 54 height 30
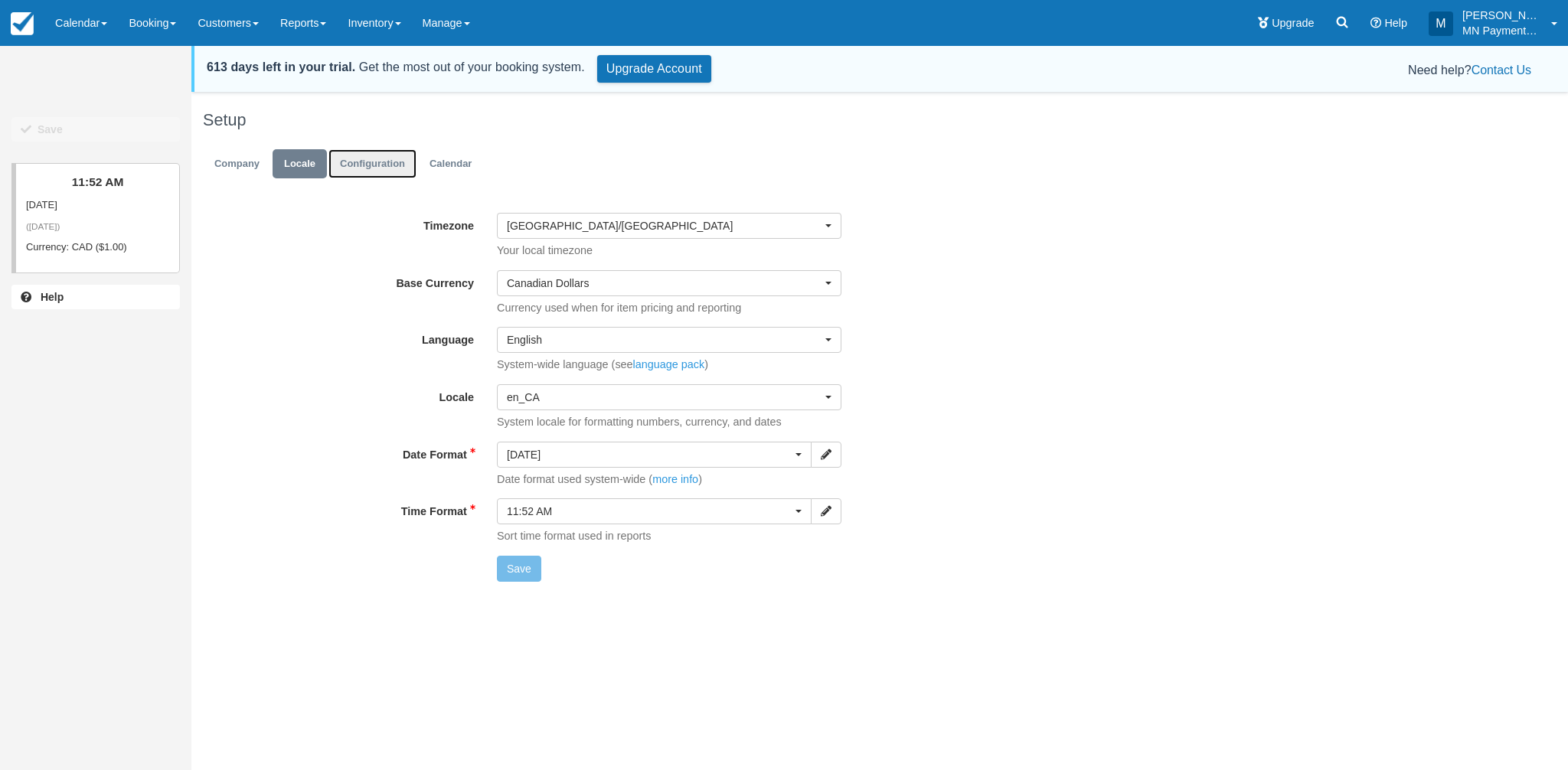
click at [377, 158] on link "Configuration" at bounding box center [372, 164] width 88 height 30
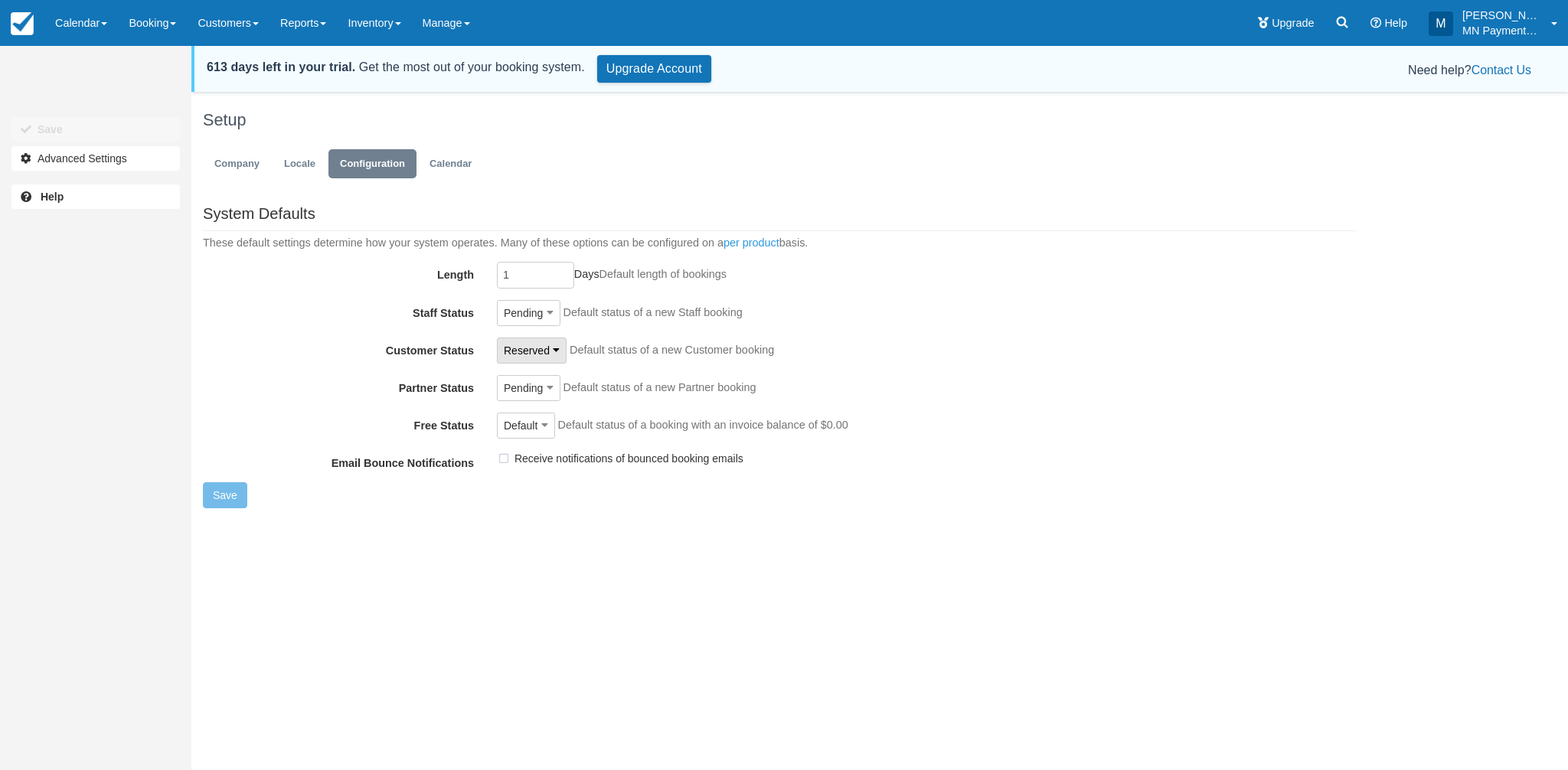
click at [539, 359] on button "Reserved" at bounding box center [531, 351] width 70 height 26
click at [540, 359] on button "Reserved" at bounding box center [531, 351] width 70 height 26
click at [670, 356] on p "Default status of a new Customer booking" at bounding box center [672, 350] width 204 height 16
click at [752, 244] on link "per product" at bounding box center [751, 243] width 56 height 12
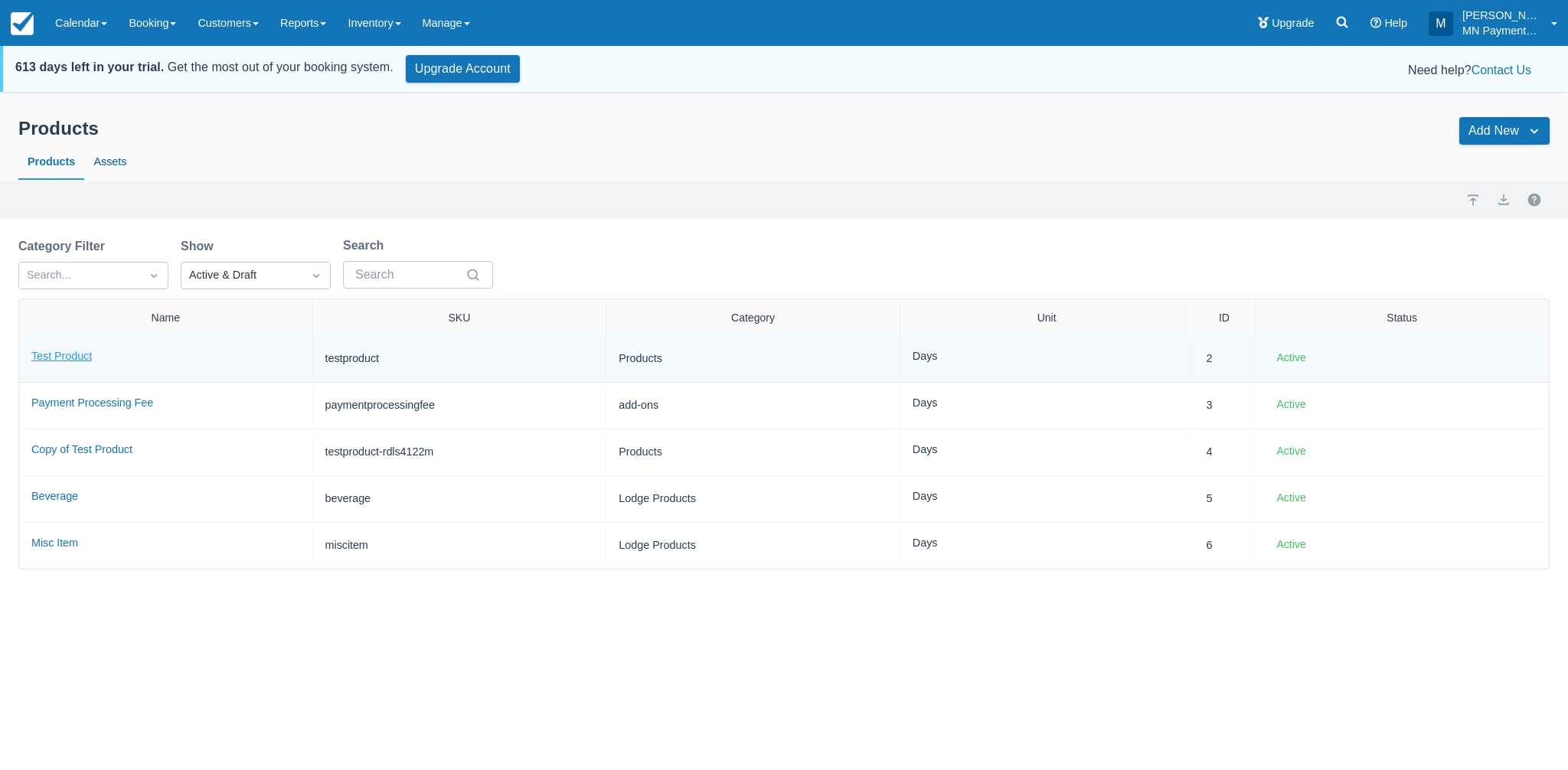
click at [62, 359] on link "Test Product" at bounding box center [61, 356] width 60 height 12
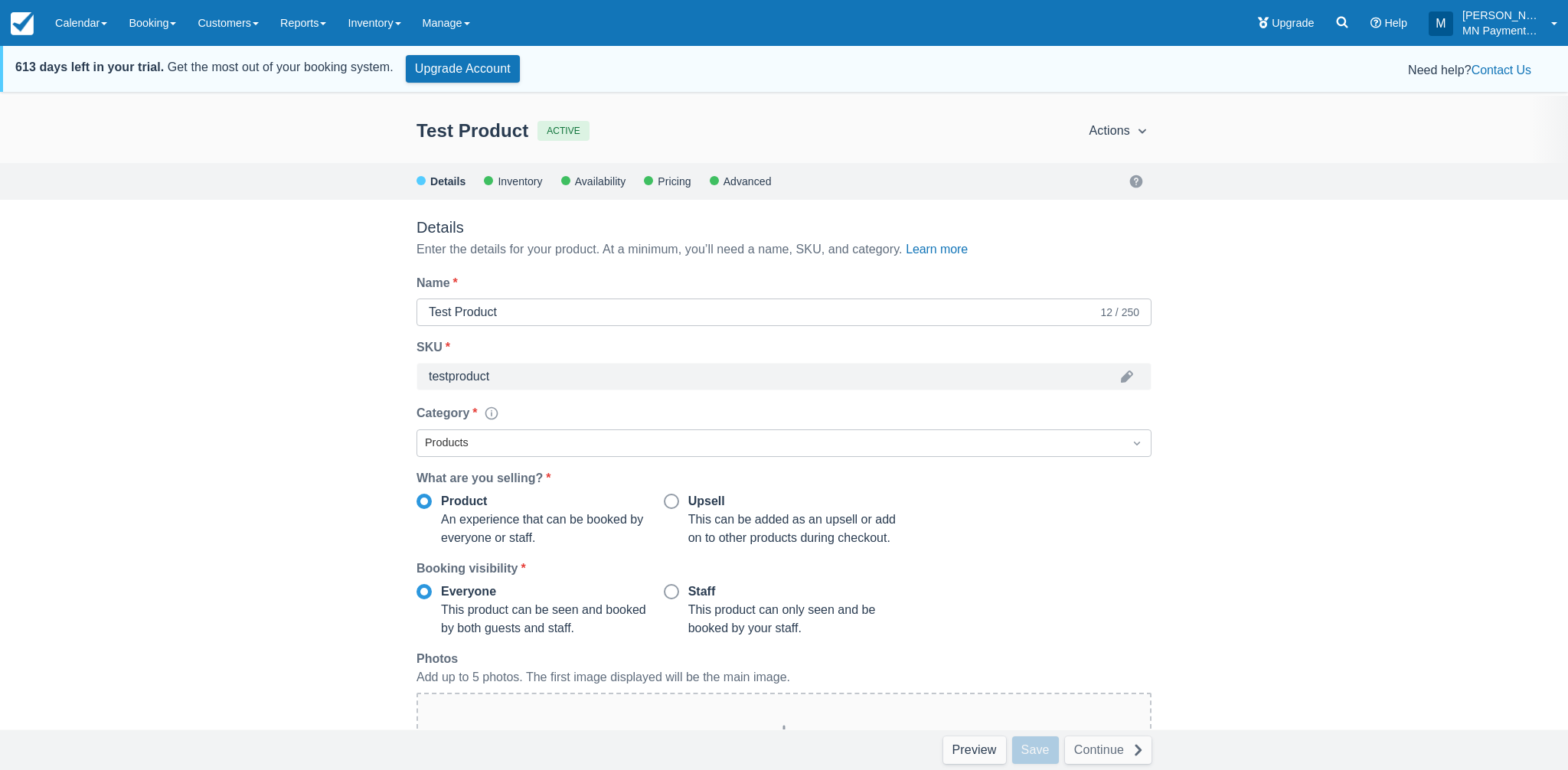
click at [676, 183] on div "Pricing" at bounding box center [673, 181] width 34 height 9
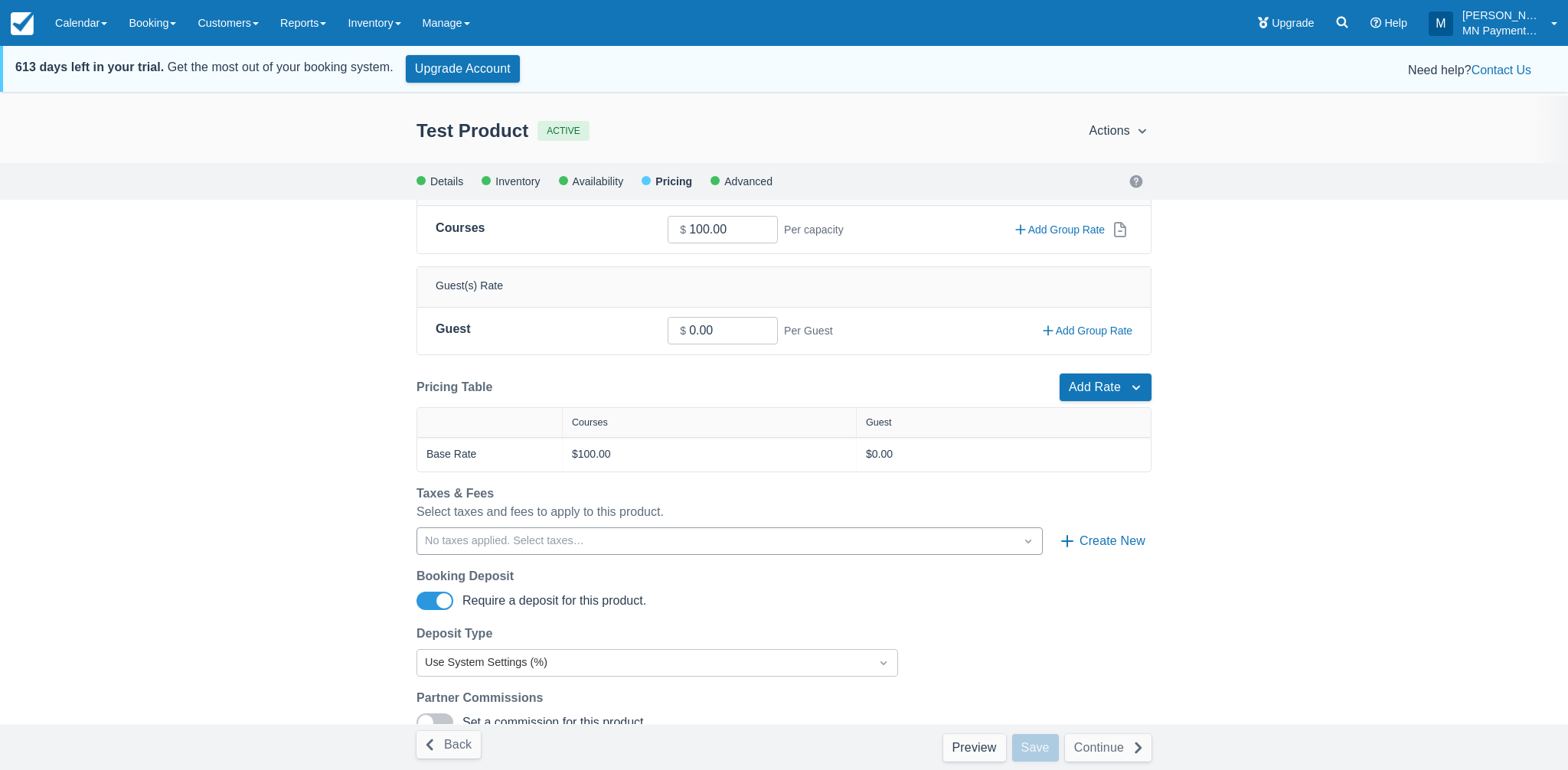
scroll to position [50, 0]
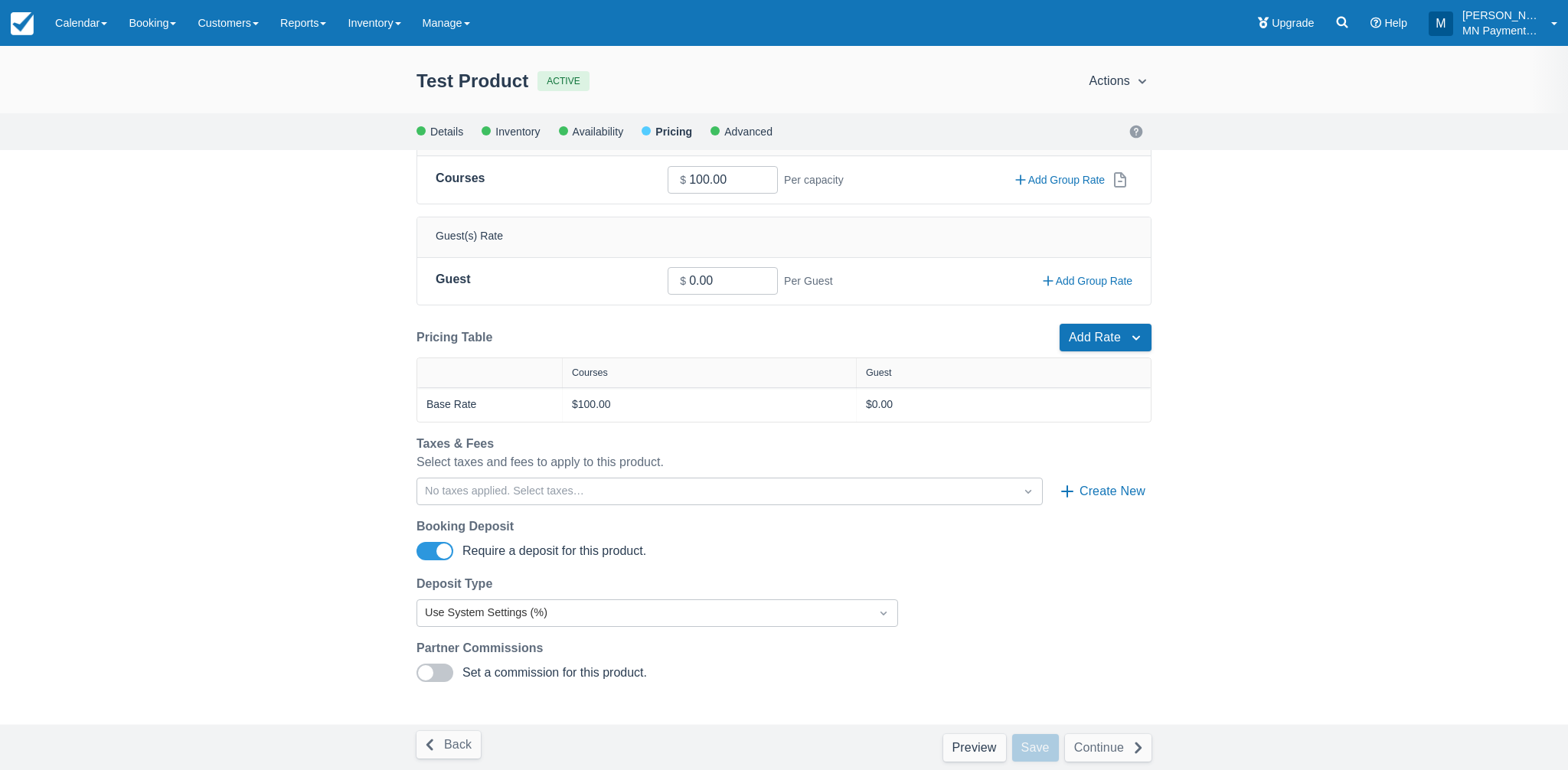
click at [445, 552] on span at bounding box center [444, 551] width 15 height 16
click at [0, 0] on input "Require a deposit for this product." at bounding box center [0, 0] width 0 height 0
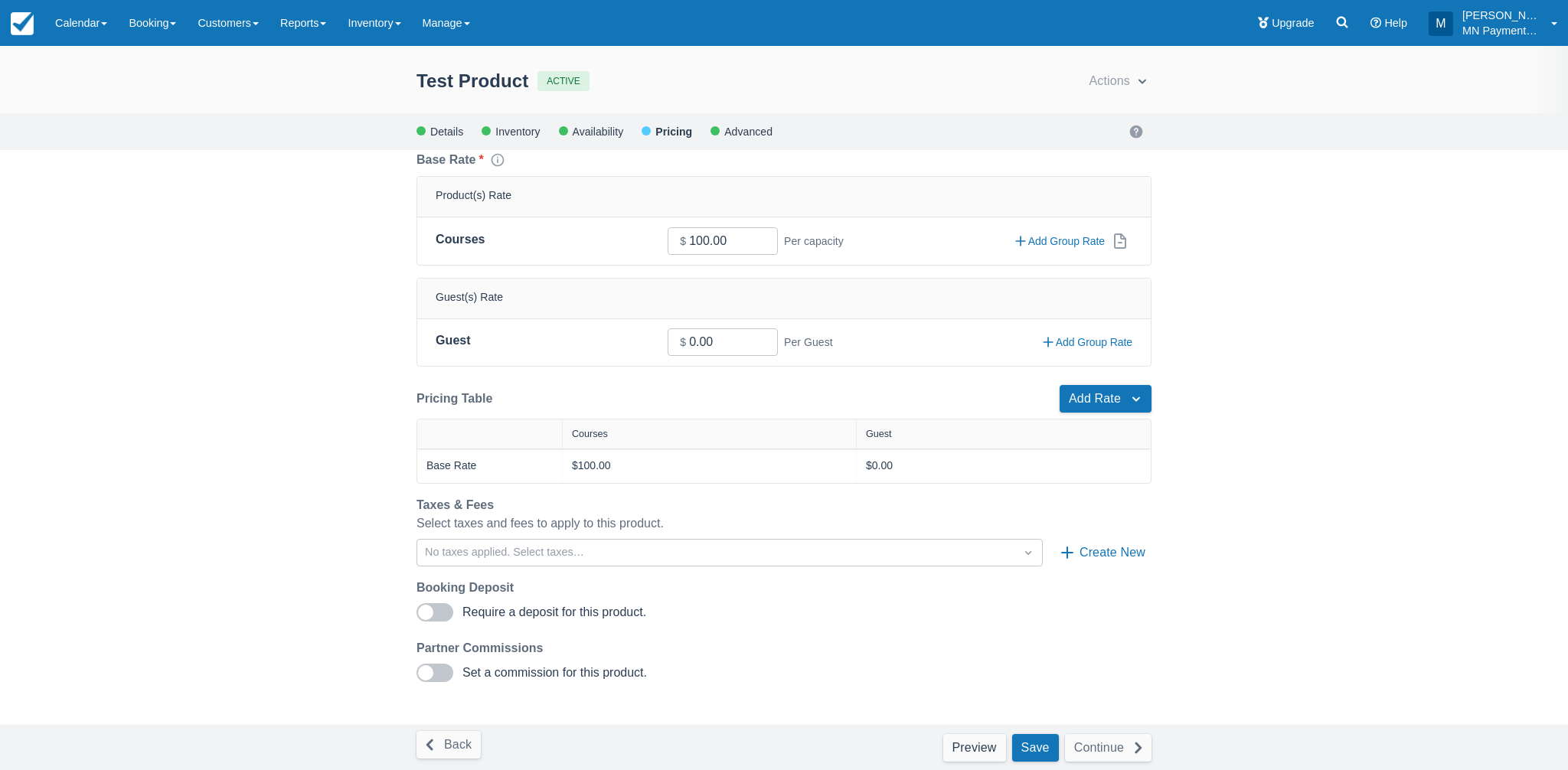
click at [444, 609] on span at bounding box center [435, 612] width 37 height 18
click at [0, 0] on input "Require a deposit for this product." at bounding box center [0, 0] width 0 height 0
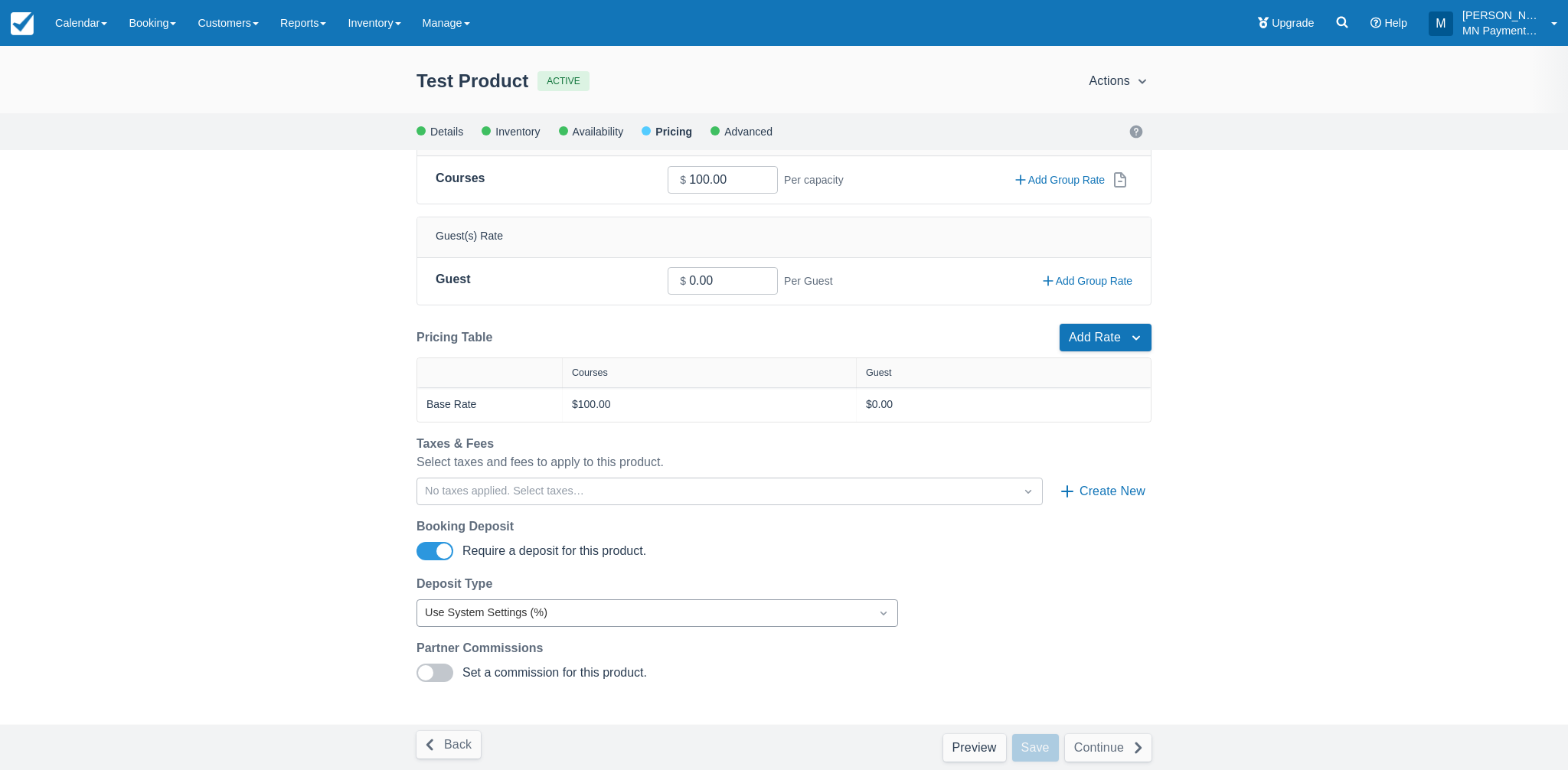
click at [542, 605] on div "Use System Settings (%)" at bounding box center [643, 613] width 437 height 17
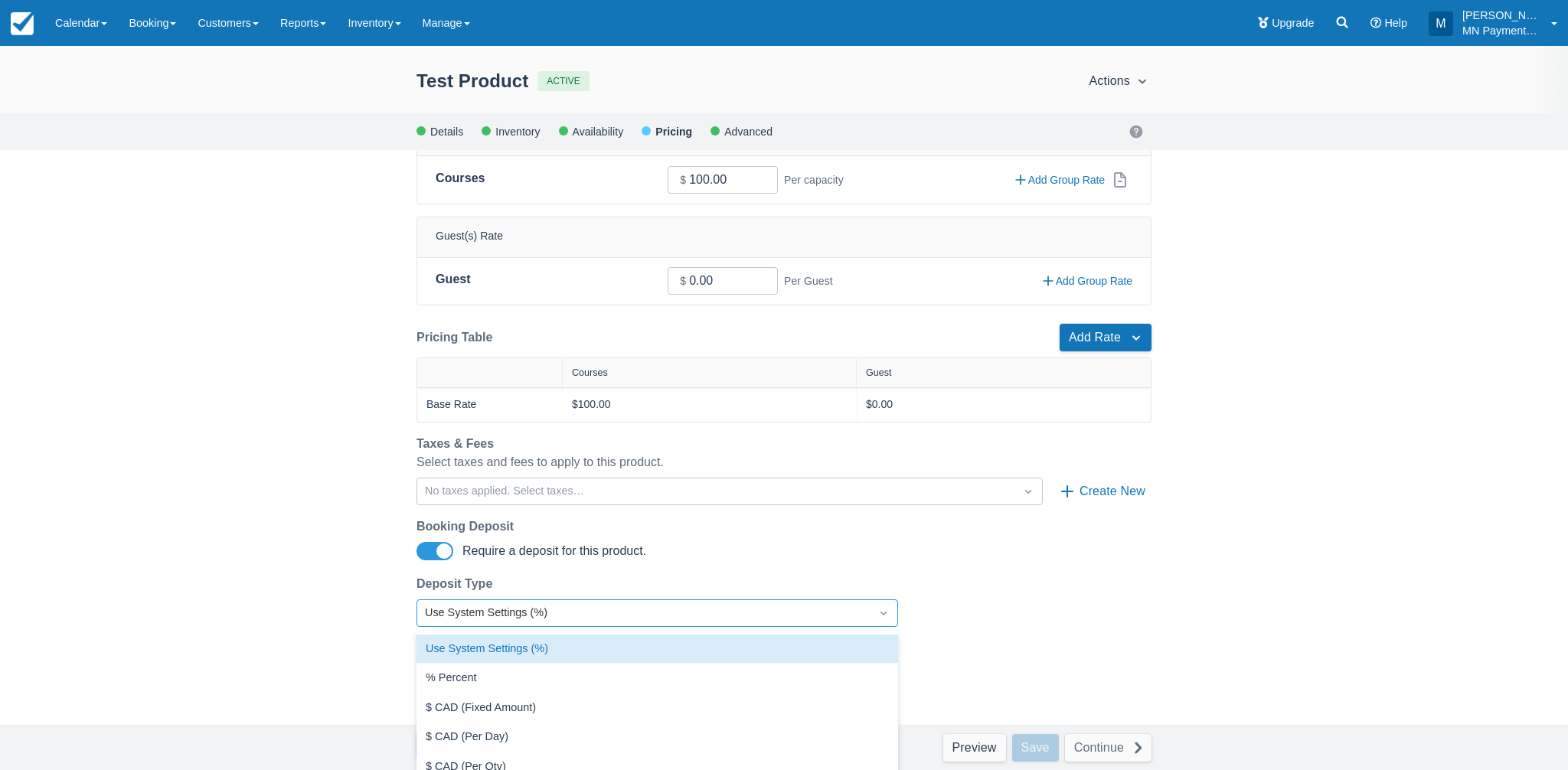
scroll to position [65, 0]
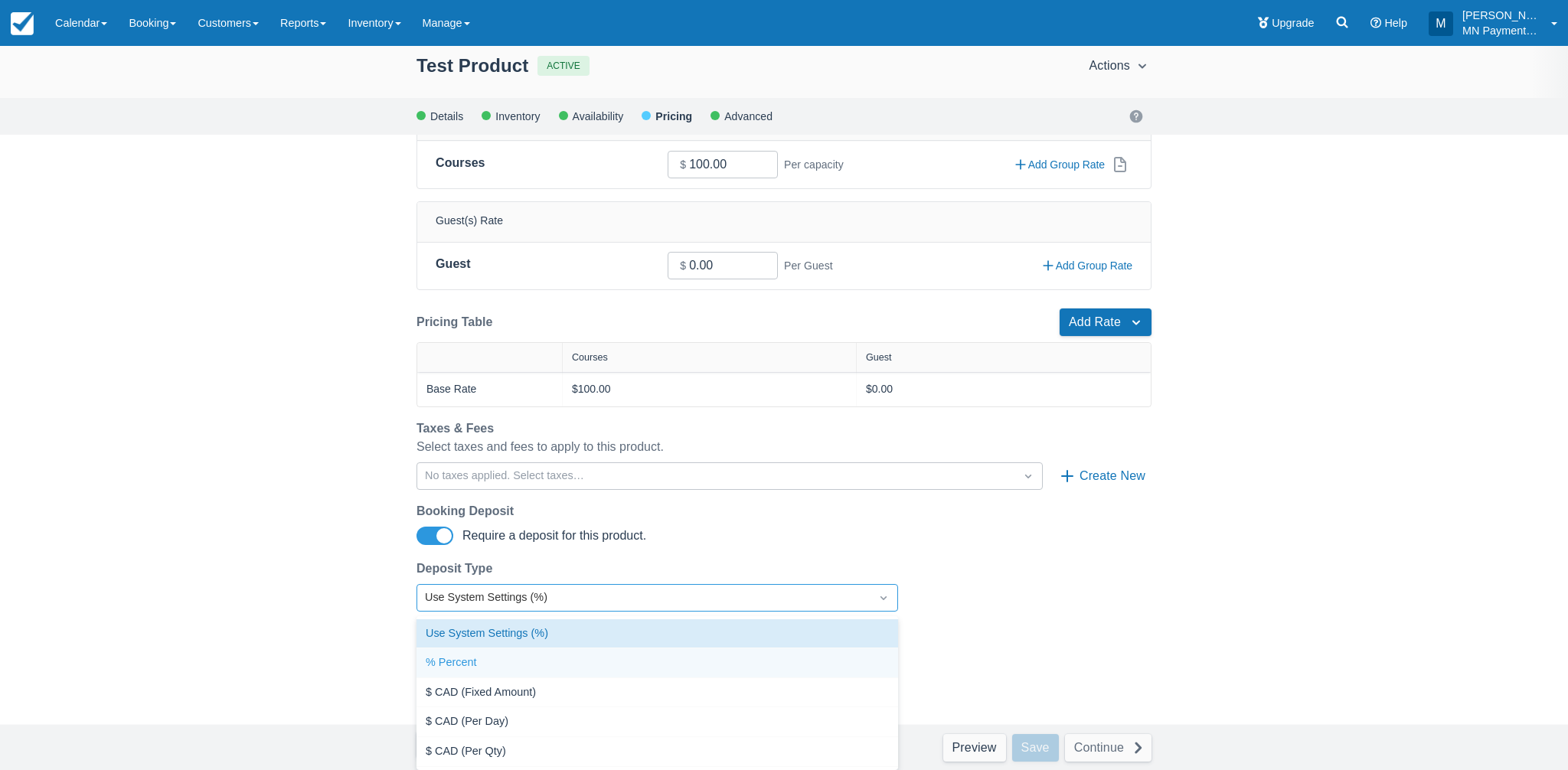
click at [546, 667] on div "% Percent" at bounding box center [657, 663] width 481 height 30
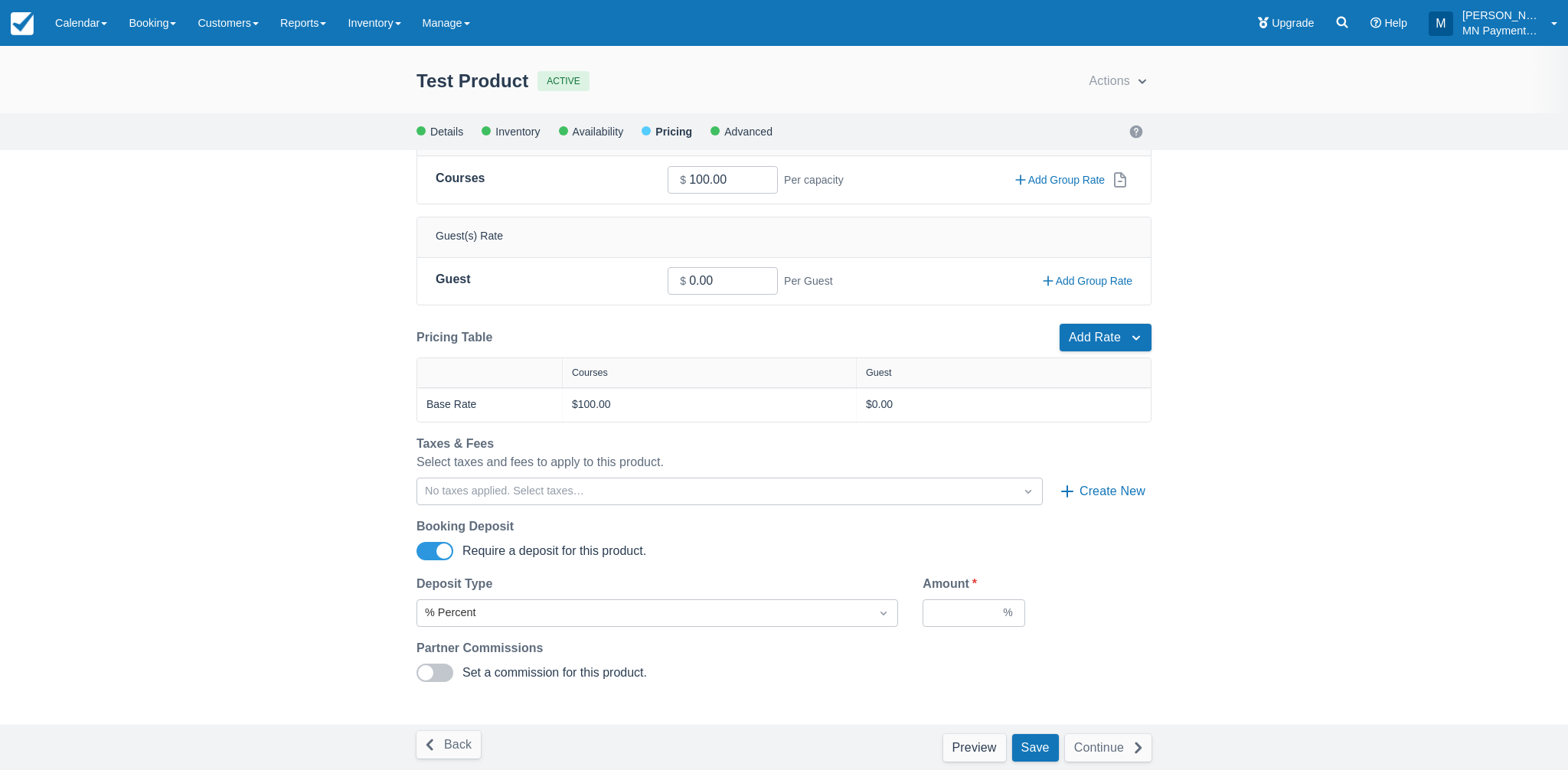
scroll to position [50, 0]
click at [937, 619] on input "Amount *" at bounding box center [968, 613] width 65 height 28
type input "100"
click at [952, 653] on div "Partner Commissions" at bounding box center [784, 651] width 759 height 24
click at [1031, 754] on button "Save" at bounding box center [1035, 748] width 46 height 28
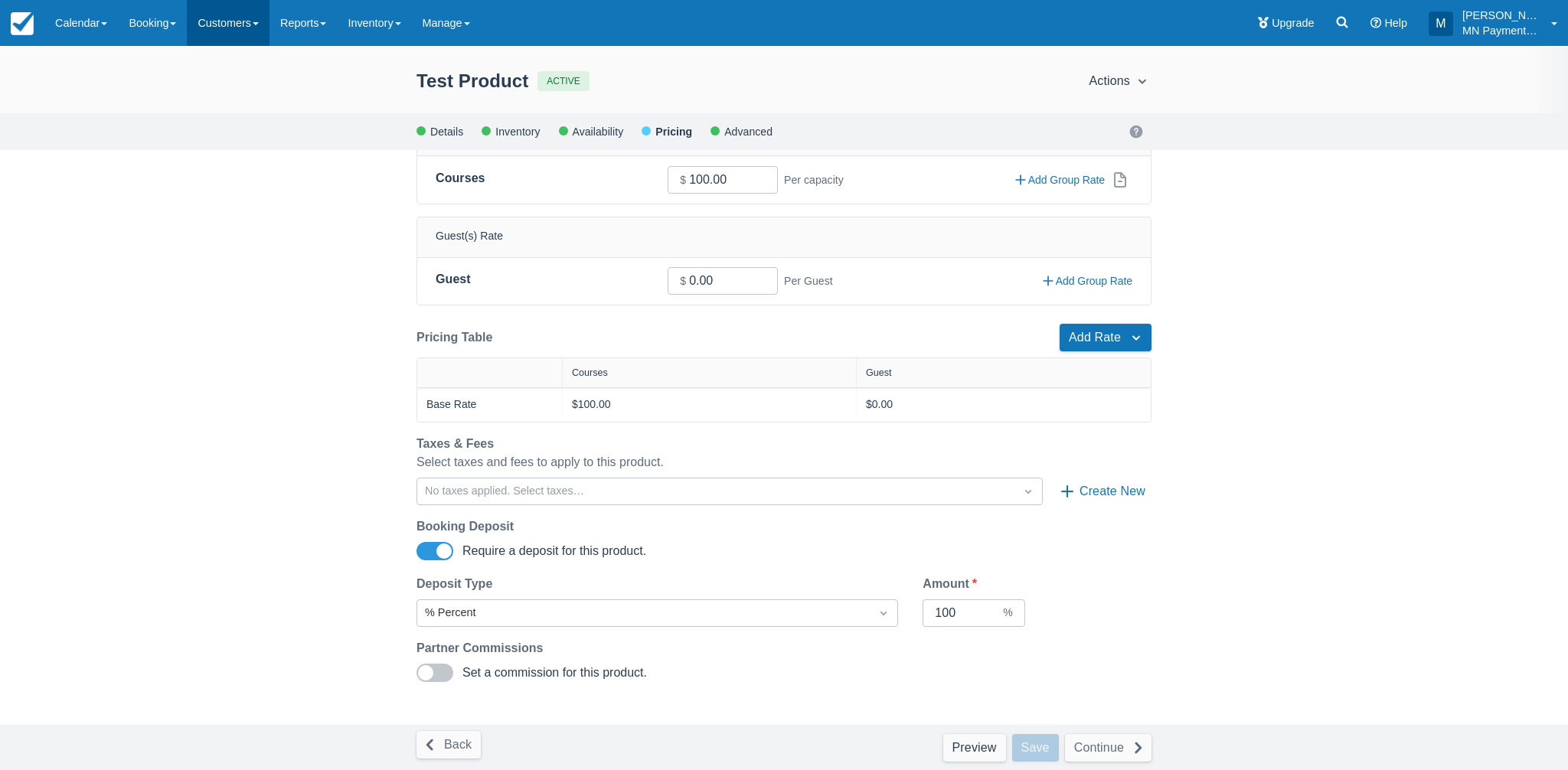
click at [249, 18] on link "Customers" at bounding box center [228, 22] width 83 height 46
click at [243, 151] on link "Customer Booking Page" at bounding box center [255, 144] width 135 height 32
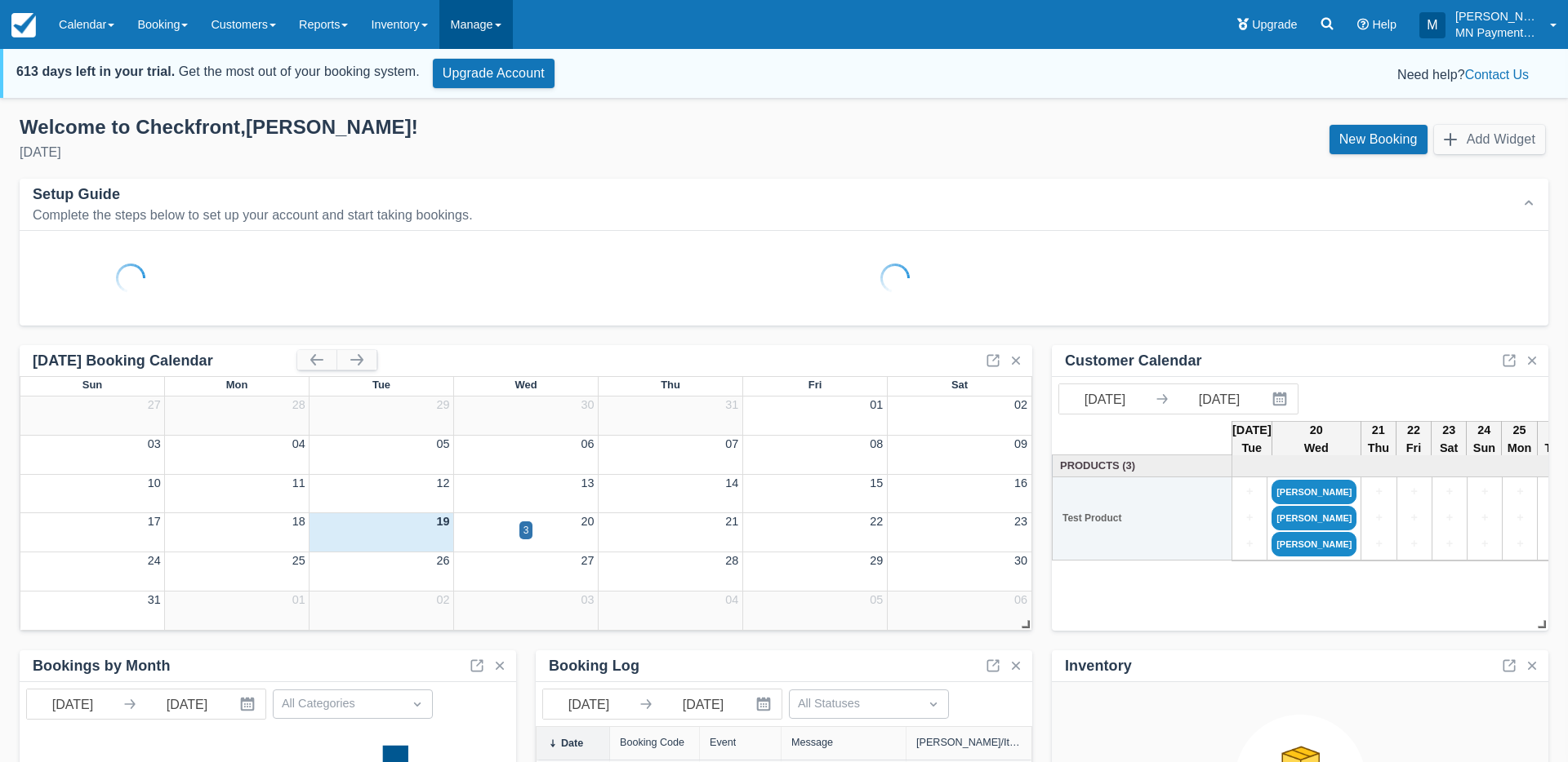
click at [493, 26] on link "Manage" at bounding box center [476, 24] width 73 height 49
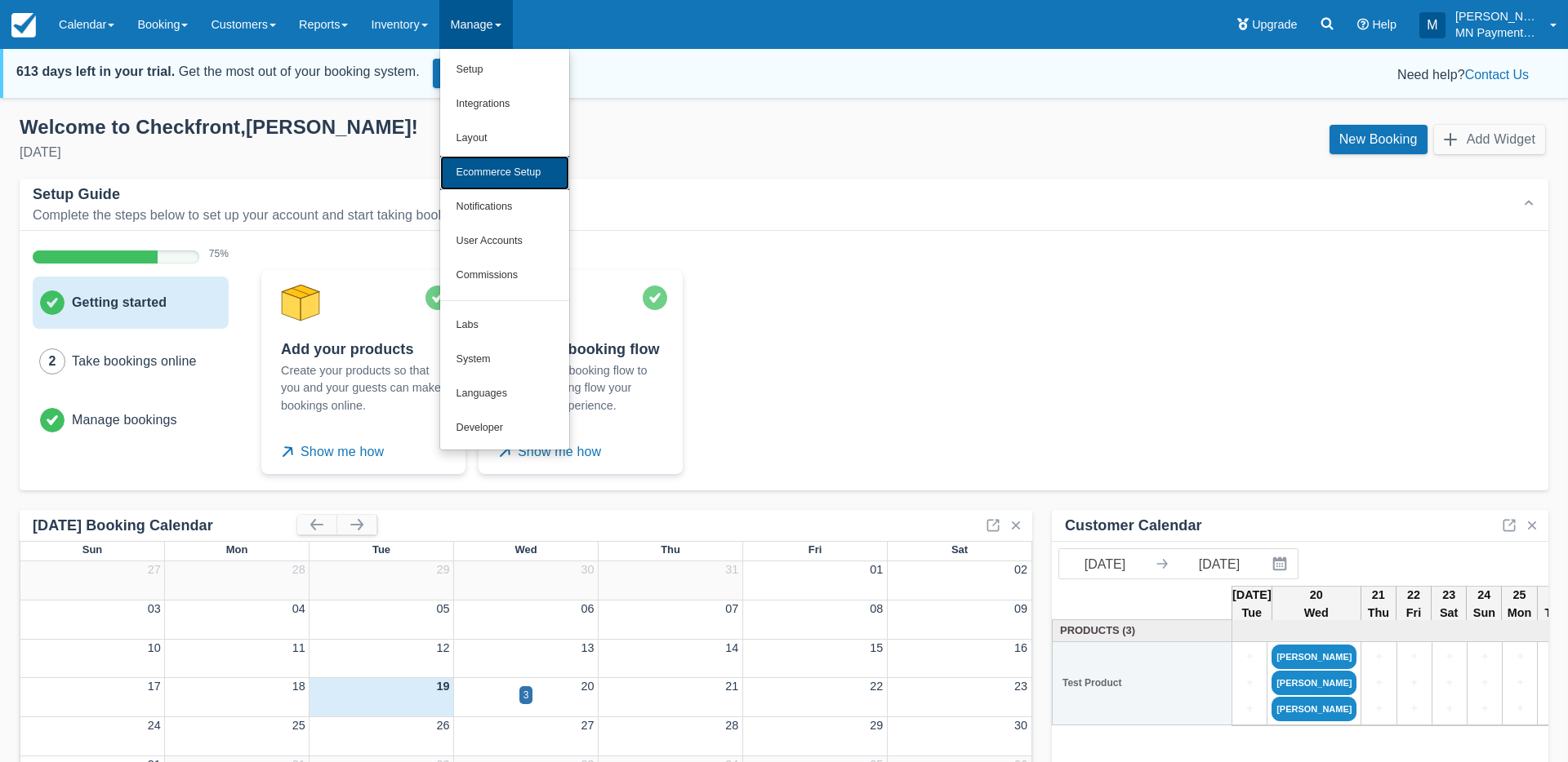
click at [535, 164] on link "Ecommerce Setup" at bounding box center [504, 173] width 129 height 34
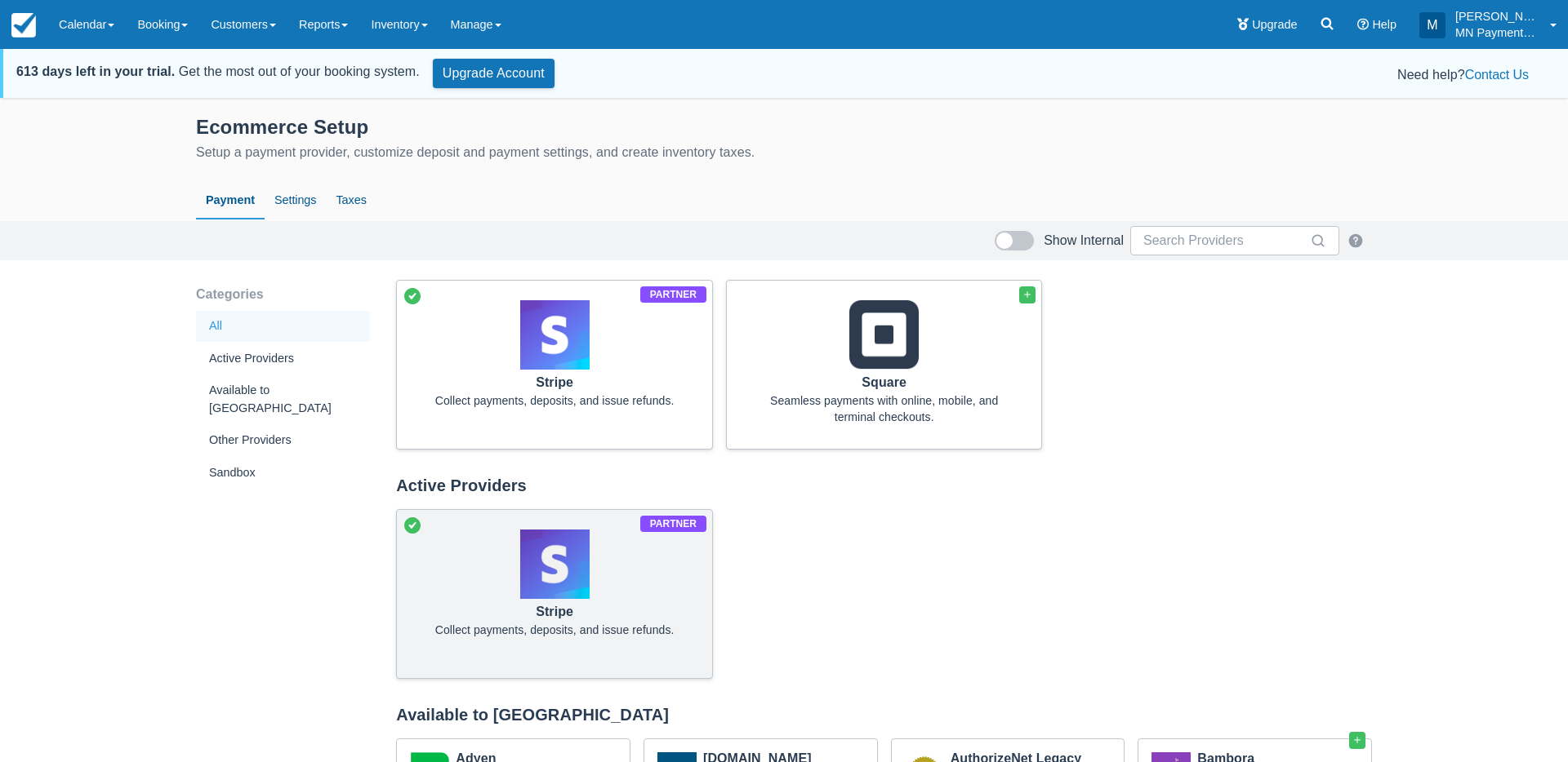
click at [580, 584] on img at bounding box center [555, 565] width 70 height 70
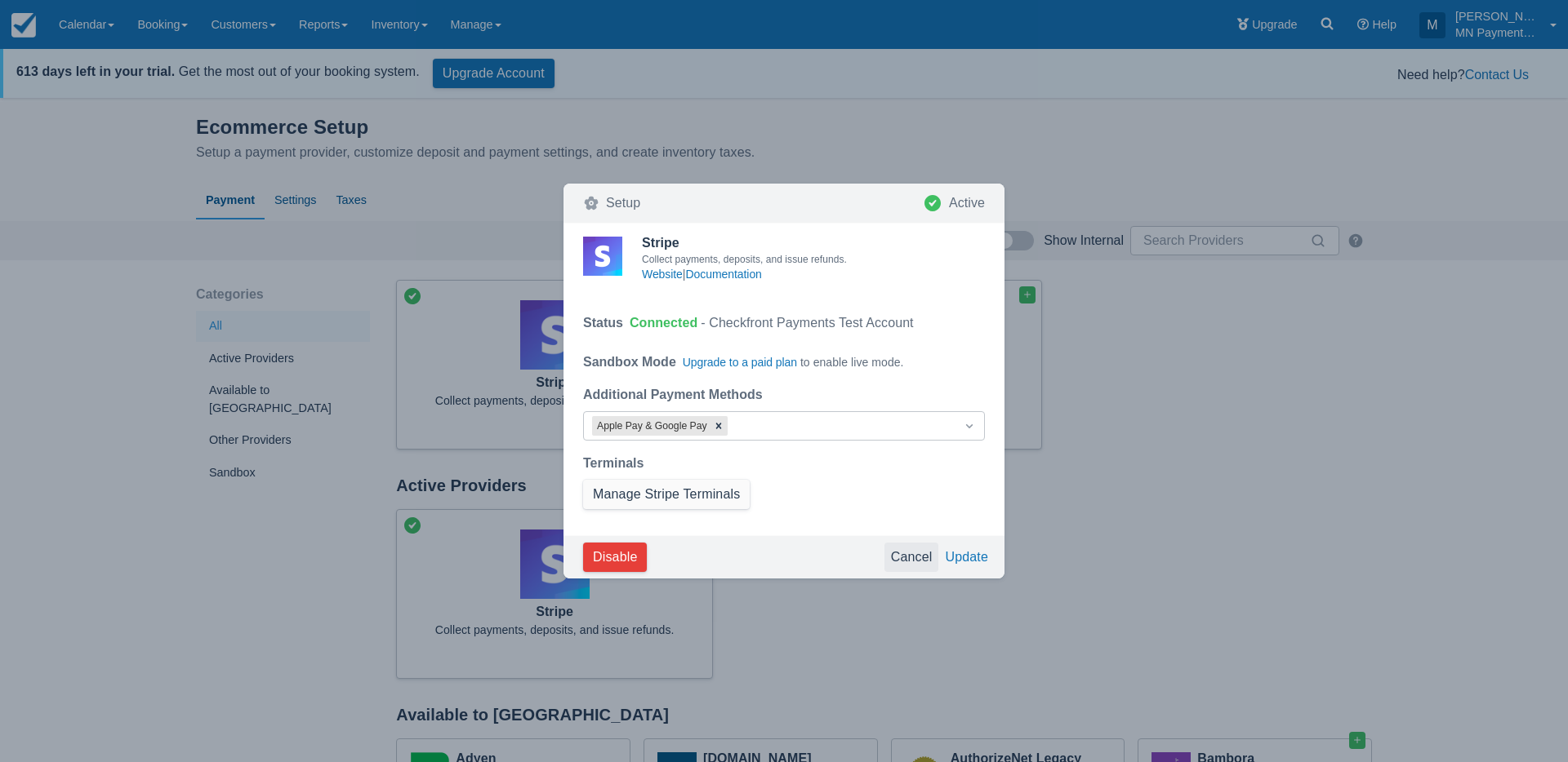
click at [908, 556] on button "Cancel" at bounding box center [912, 557] width 55 height 29
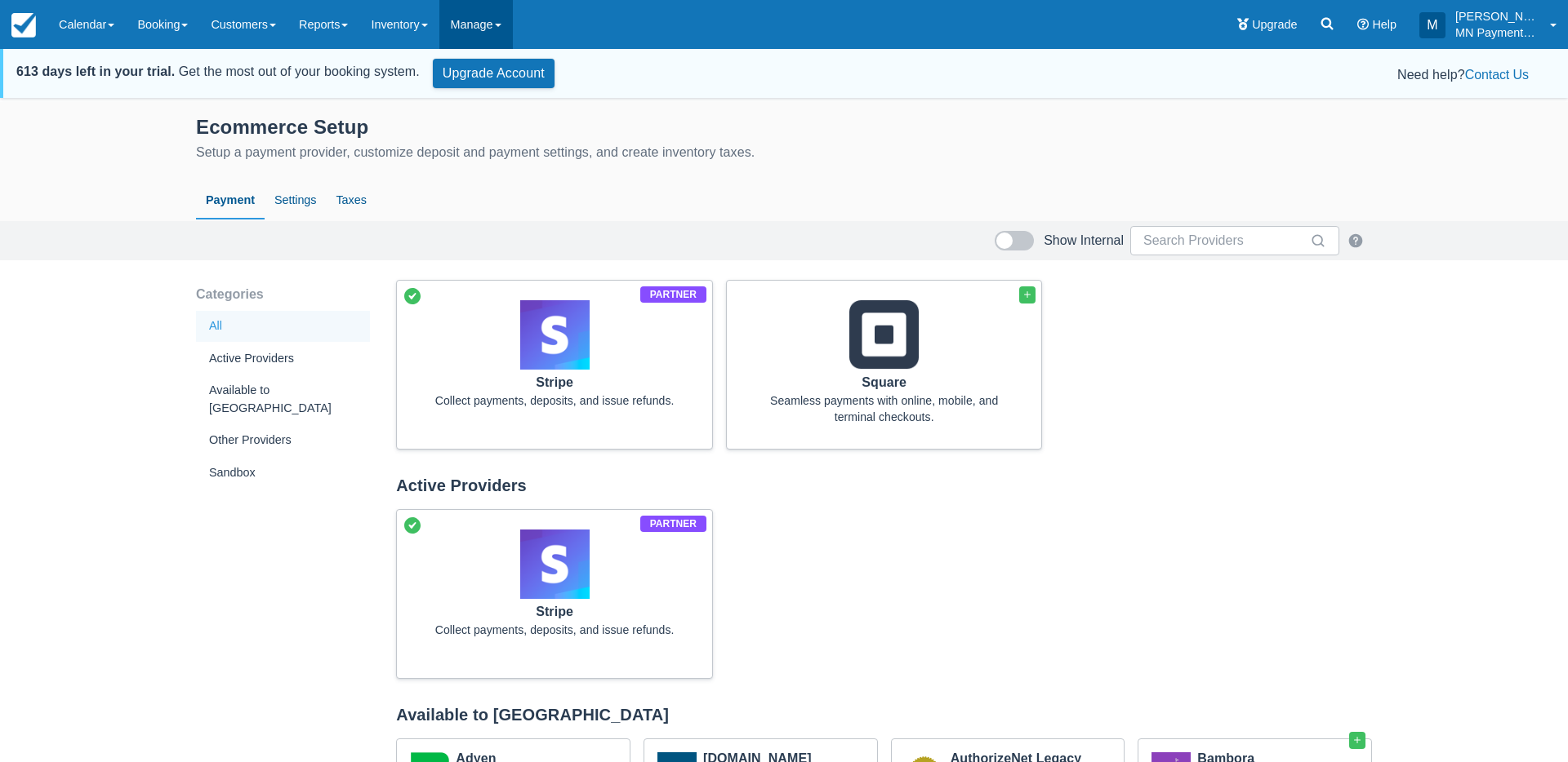
click at [509, 27] on link "Manage" at bounding box center [476, 24] width 73 height 49
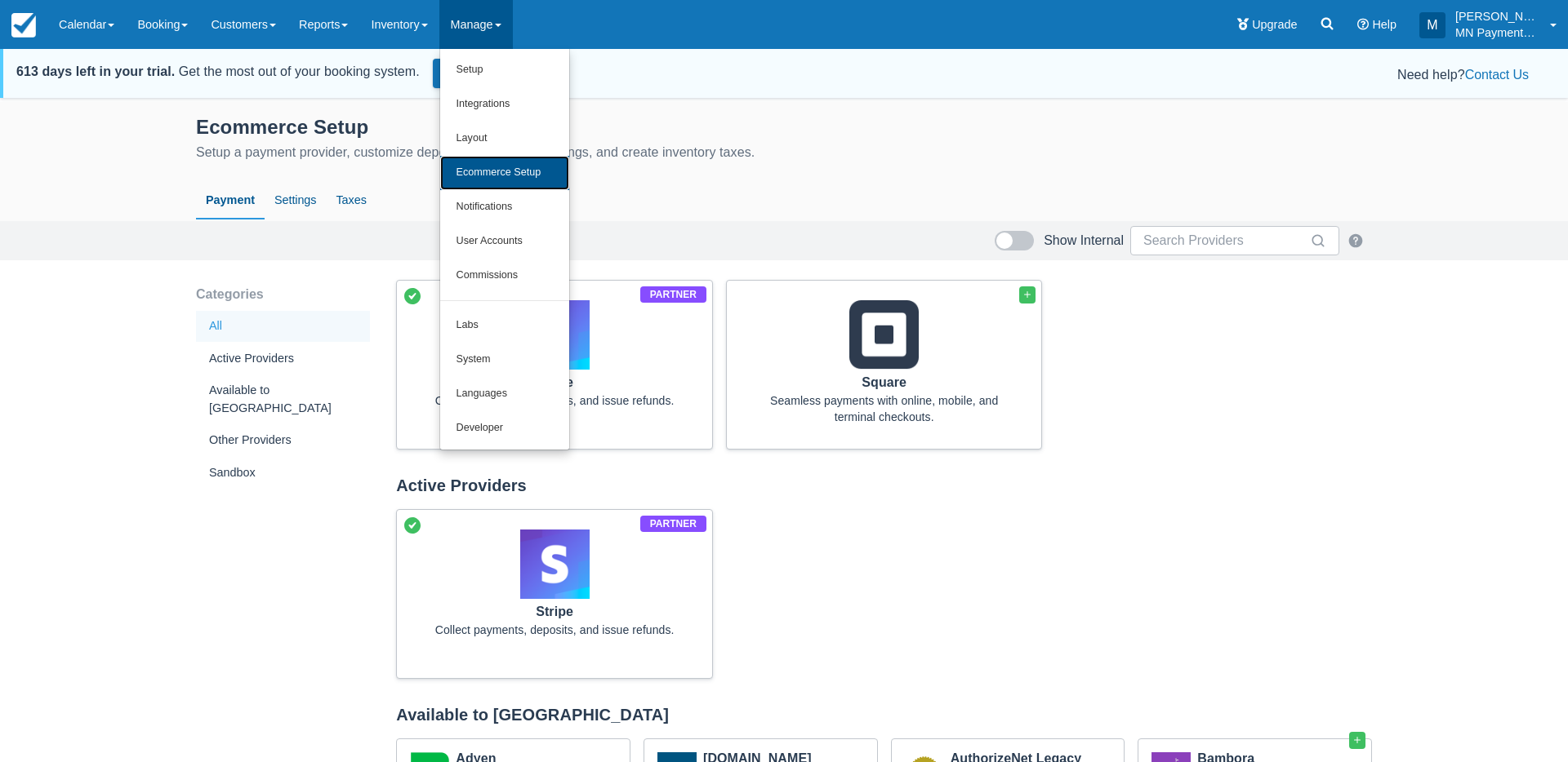
click at [536, 177] on link "Ecommerce Setup" at bounding box center [504, 173] width 129 height 34
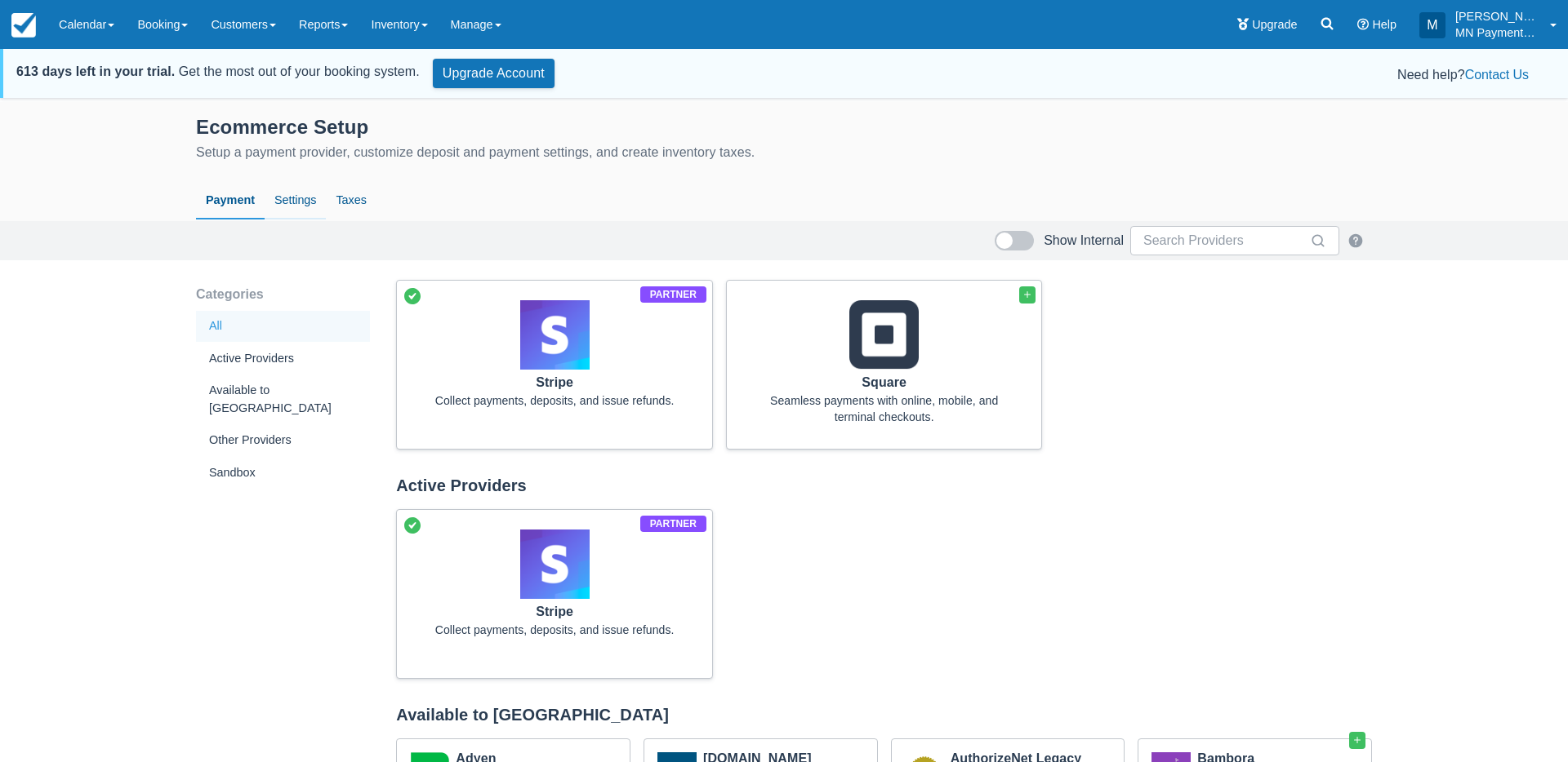
click at [321, 196] on link "Settings" at bounding box center [295, 200] width 62 height 38
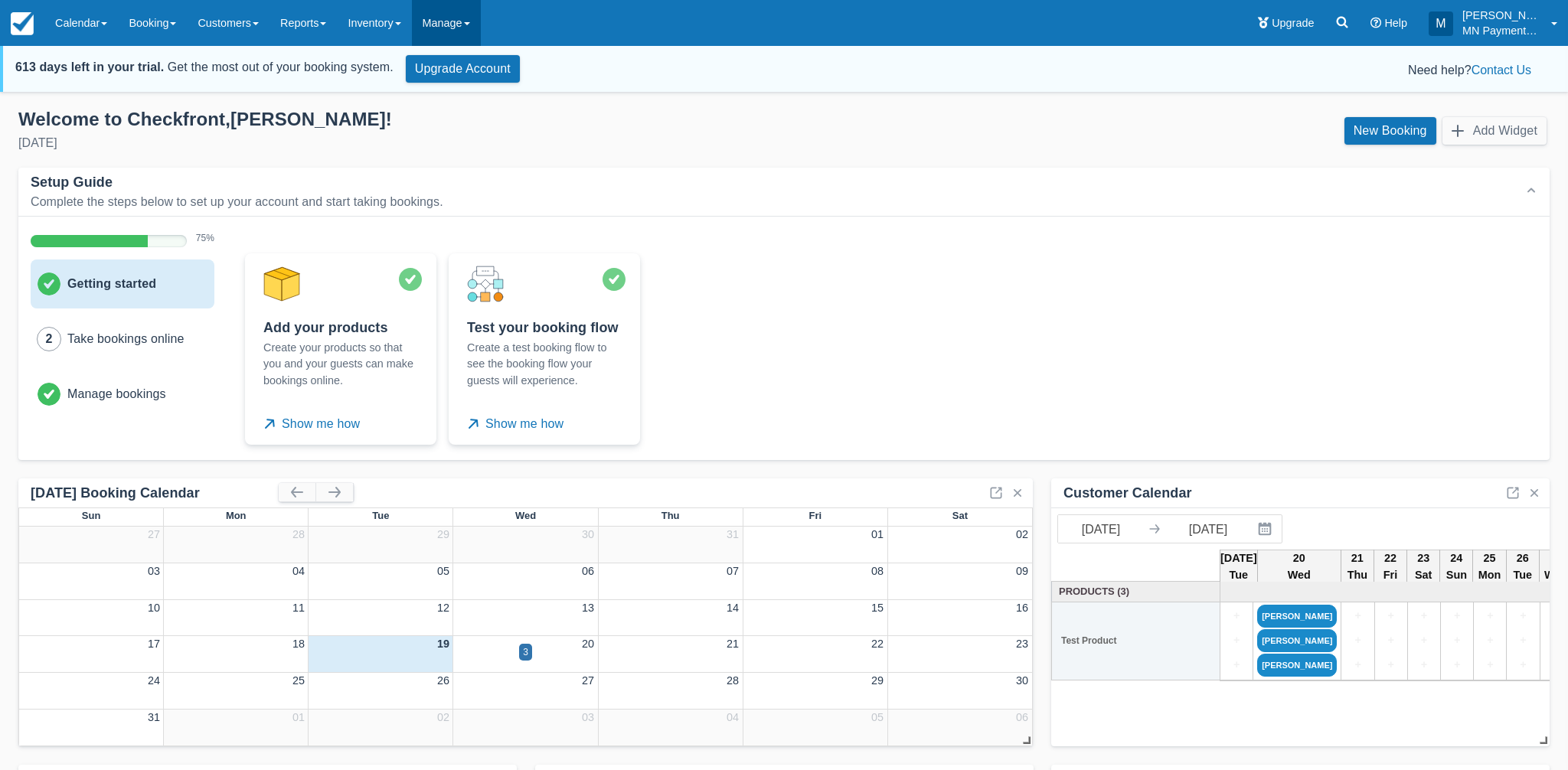
click at [466, 34] on link "Manage" at bounding box center [446, 22] width 69 height 46
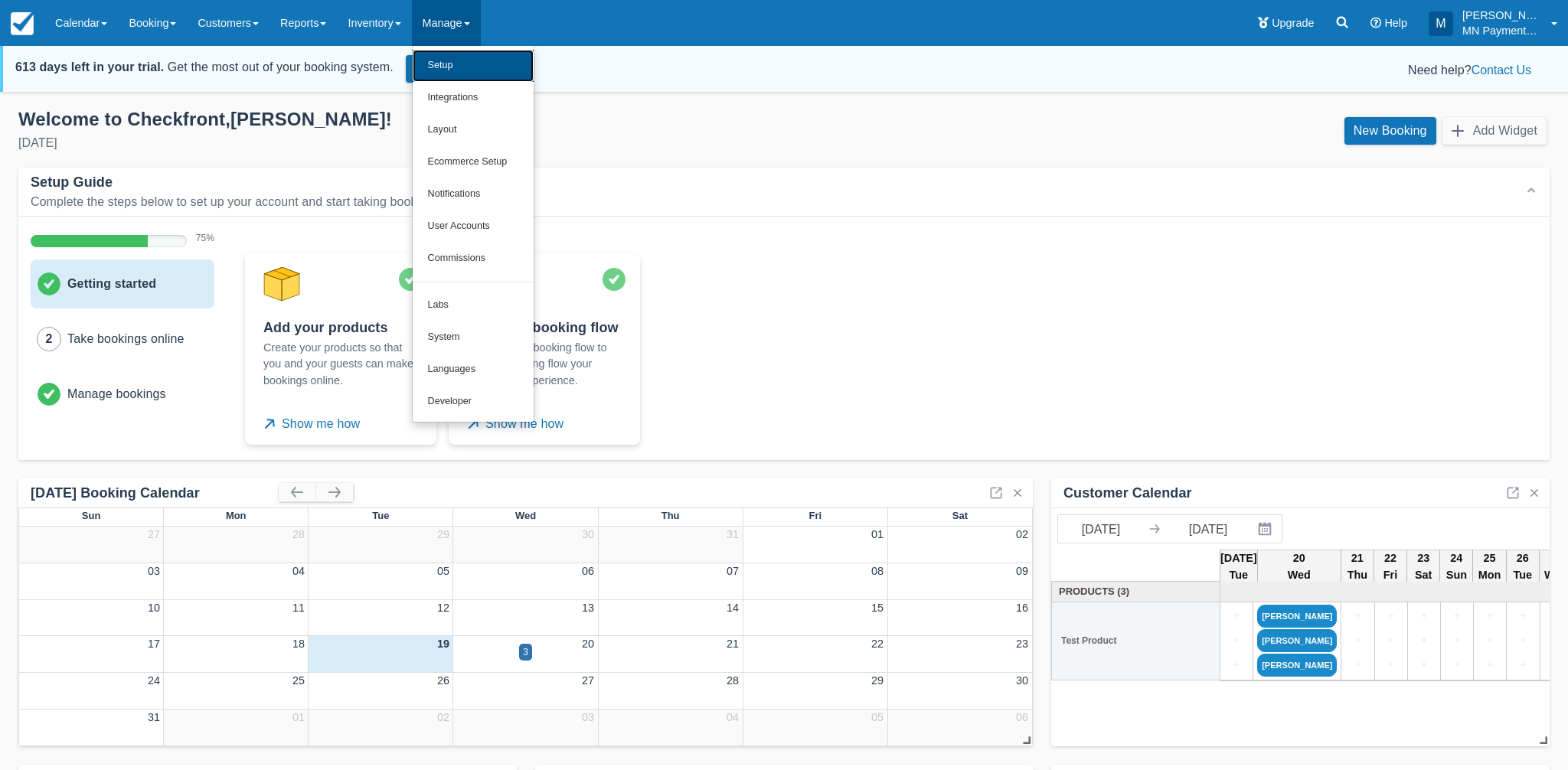
click at [499, 65] on link "Setup" at bounding box center [473, 65] width 121 height 32
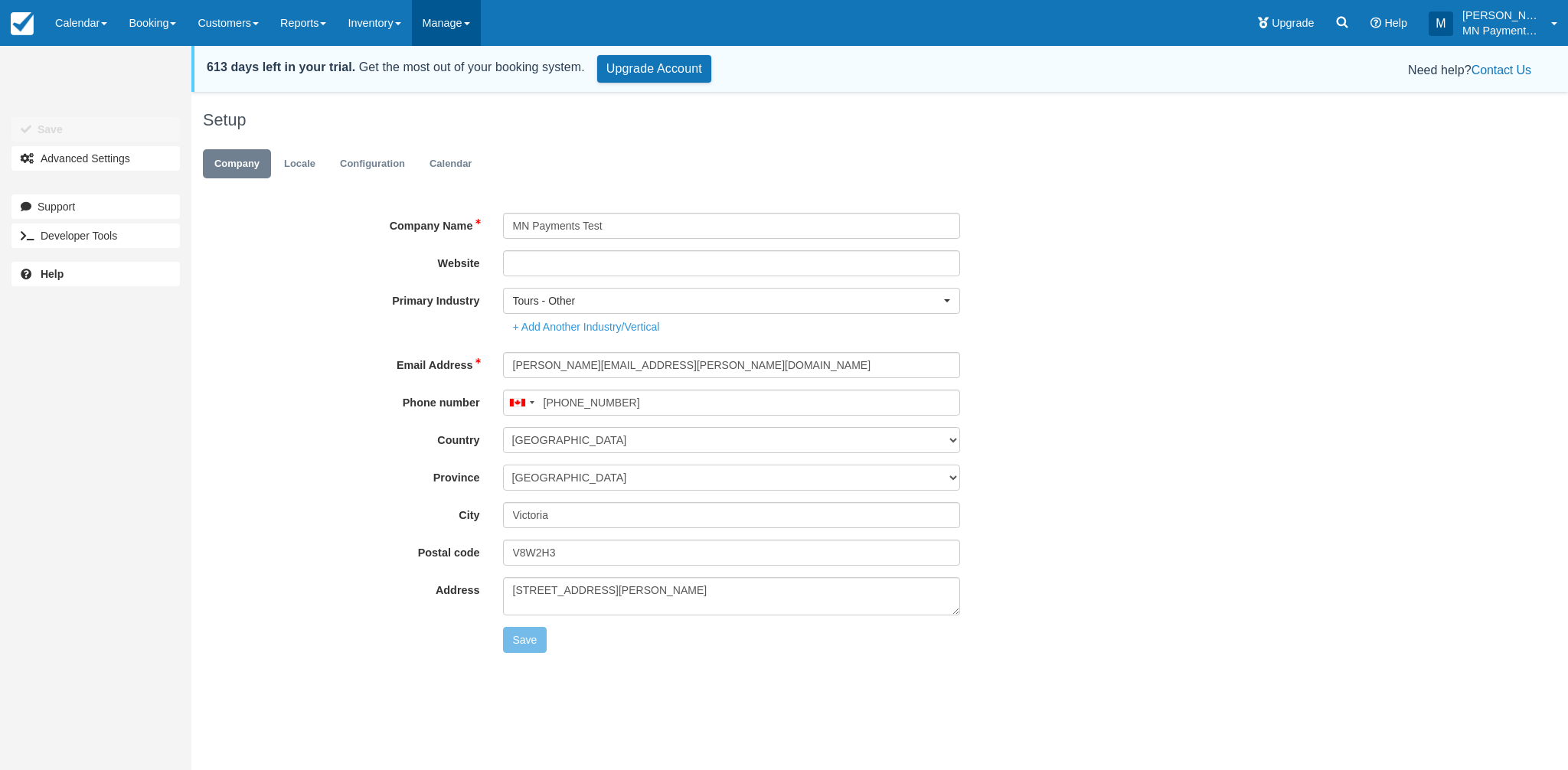
click at [465, 35] on link "Manage" at bounding box center [446, 22] width 69 height 46
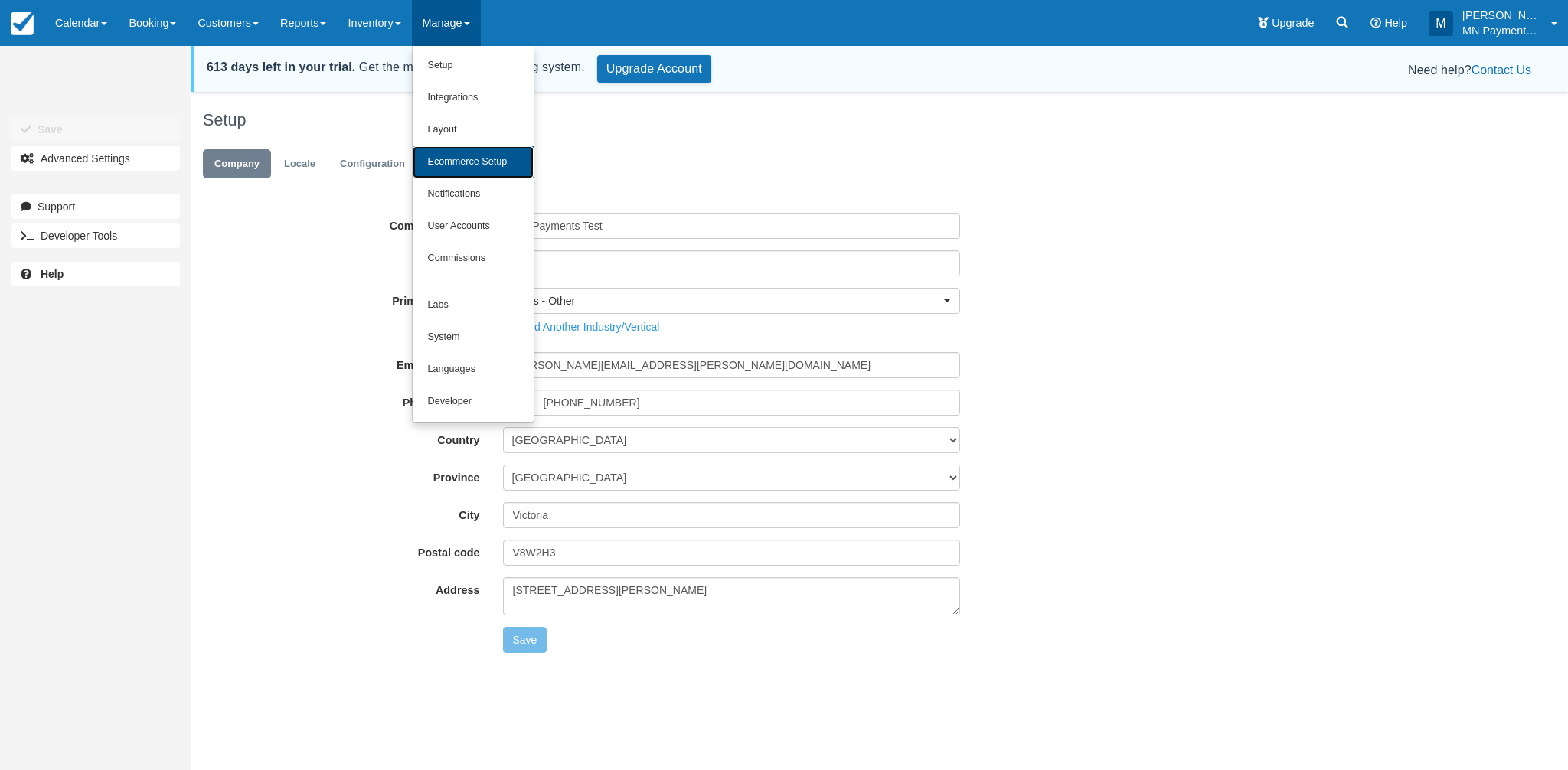
click at [480, 164] on link "Ecommerce Setup" at bounding box center [473, 162] width 121 height 32
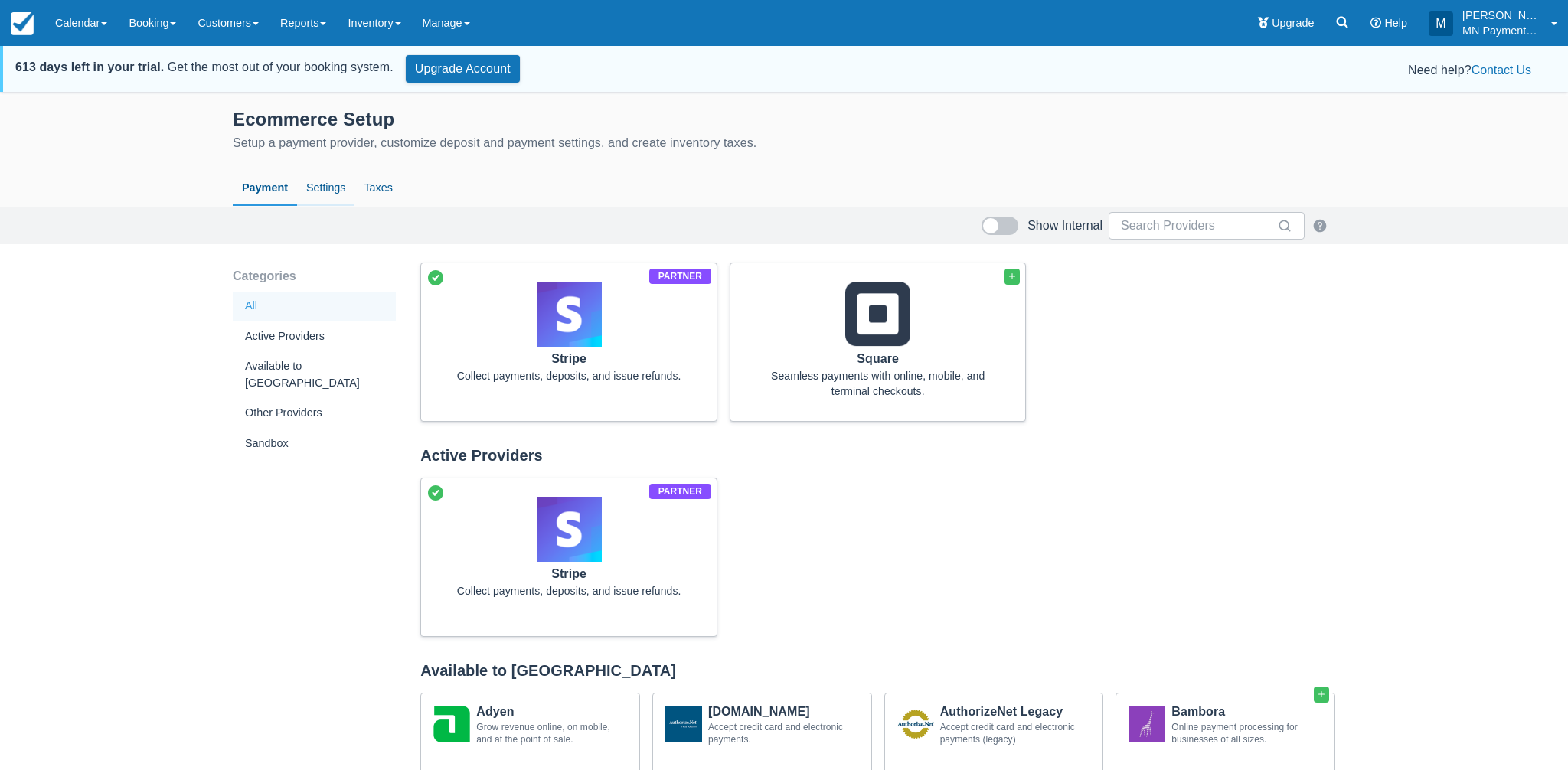
click at [325, 190] on link "Settings" at bounding box center [325, 188] width 58 height 35
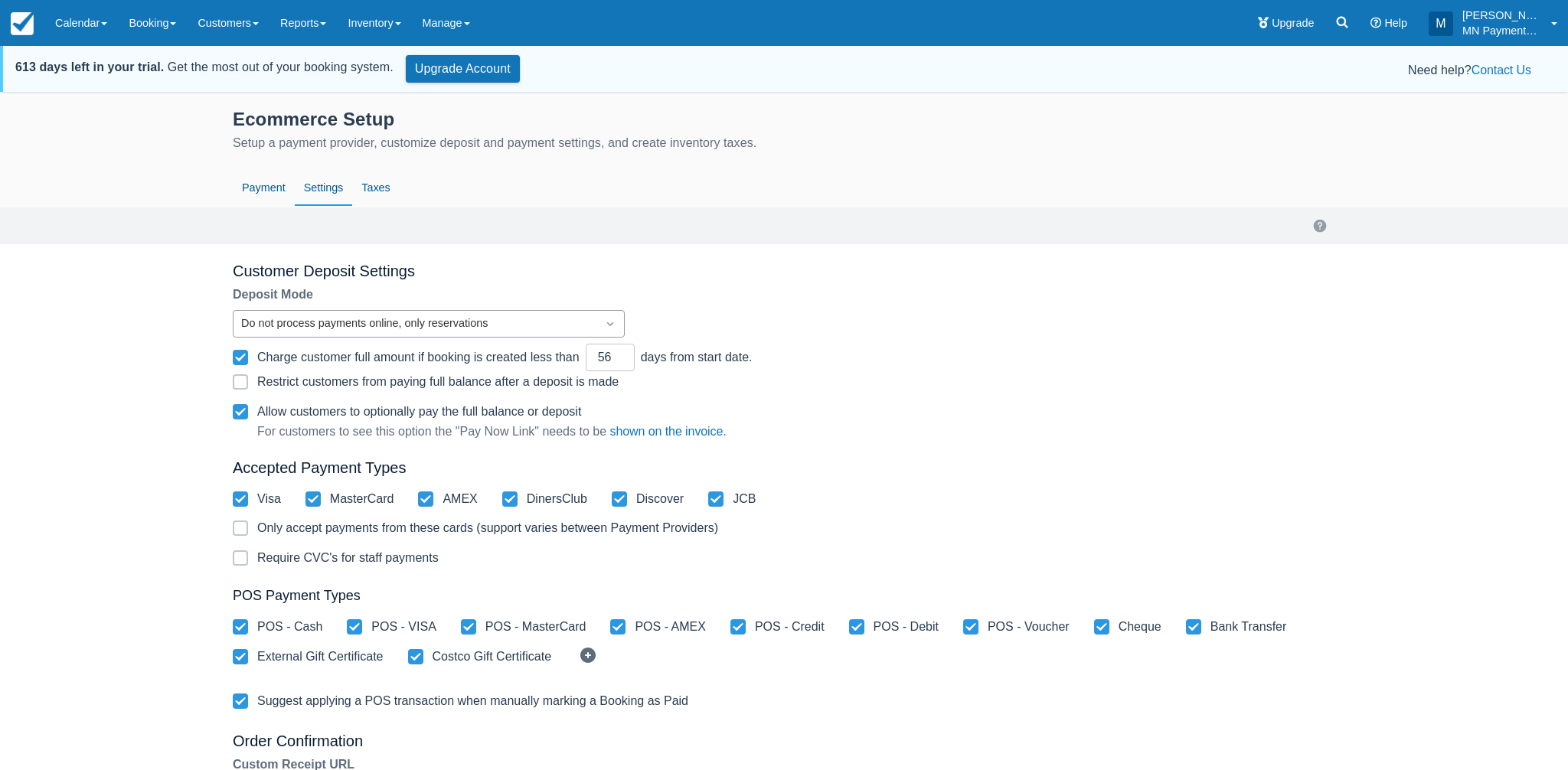
click at [335, 327] on div "Do not process payments online, only reservations" at bounding box center [415, 324] width 348 height 17
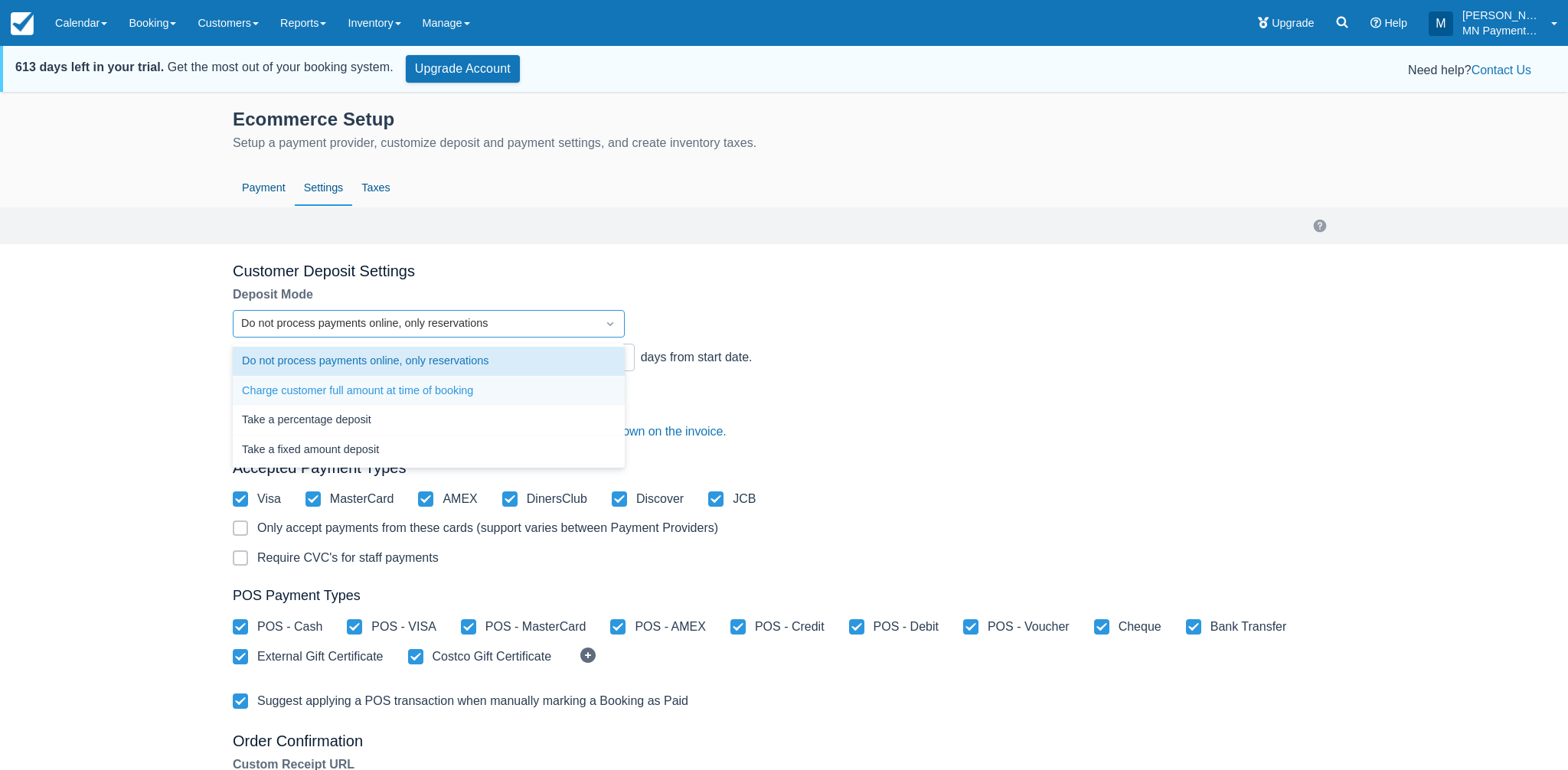
click at [347, 382] on div "Charge customer full amount at time of booking" at bounding box center [428, 391] width 392 height 30
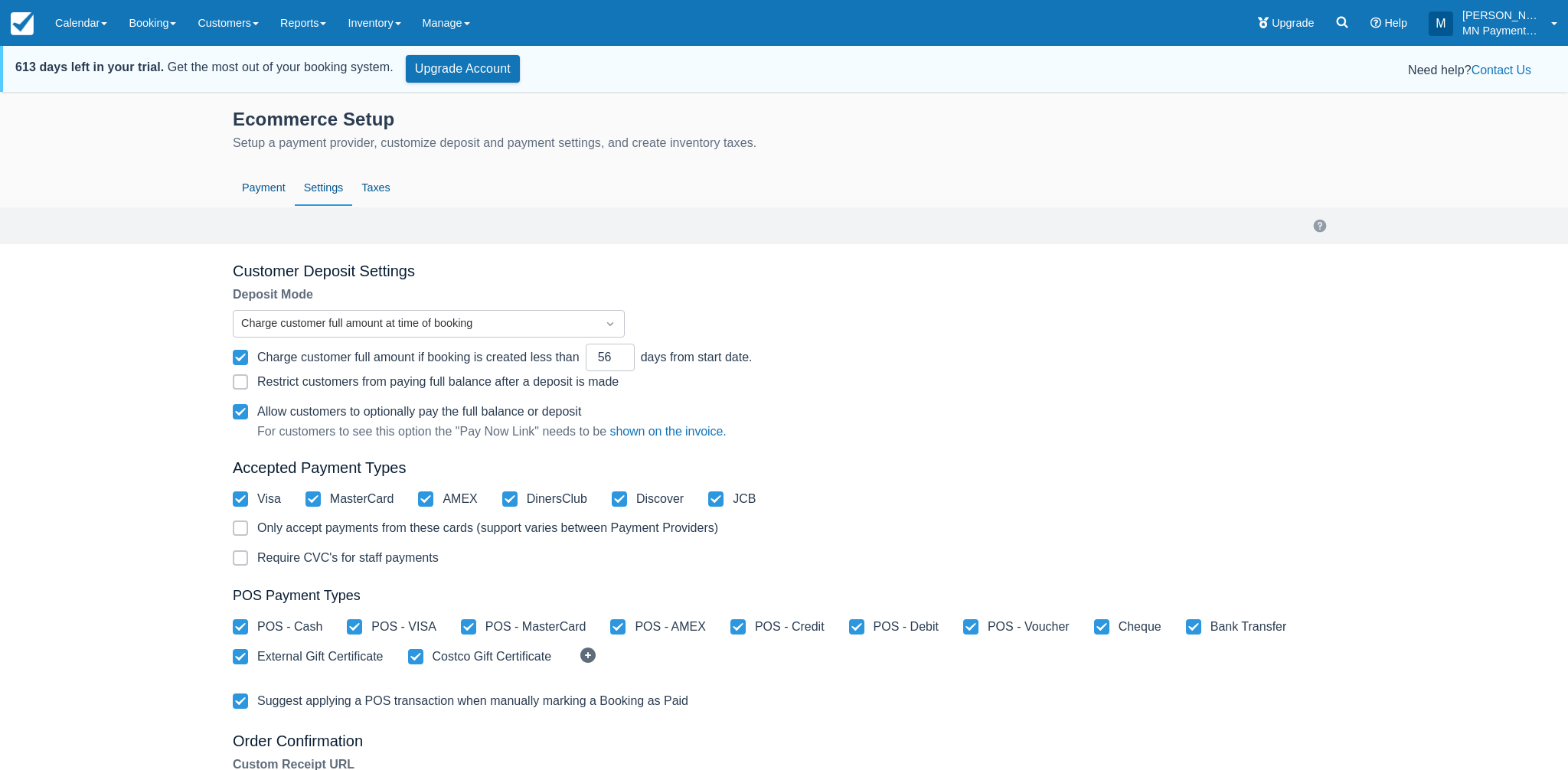
scroll to position [245, 0]
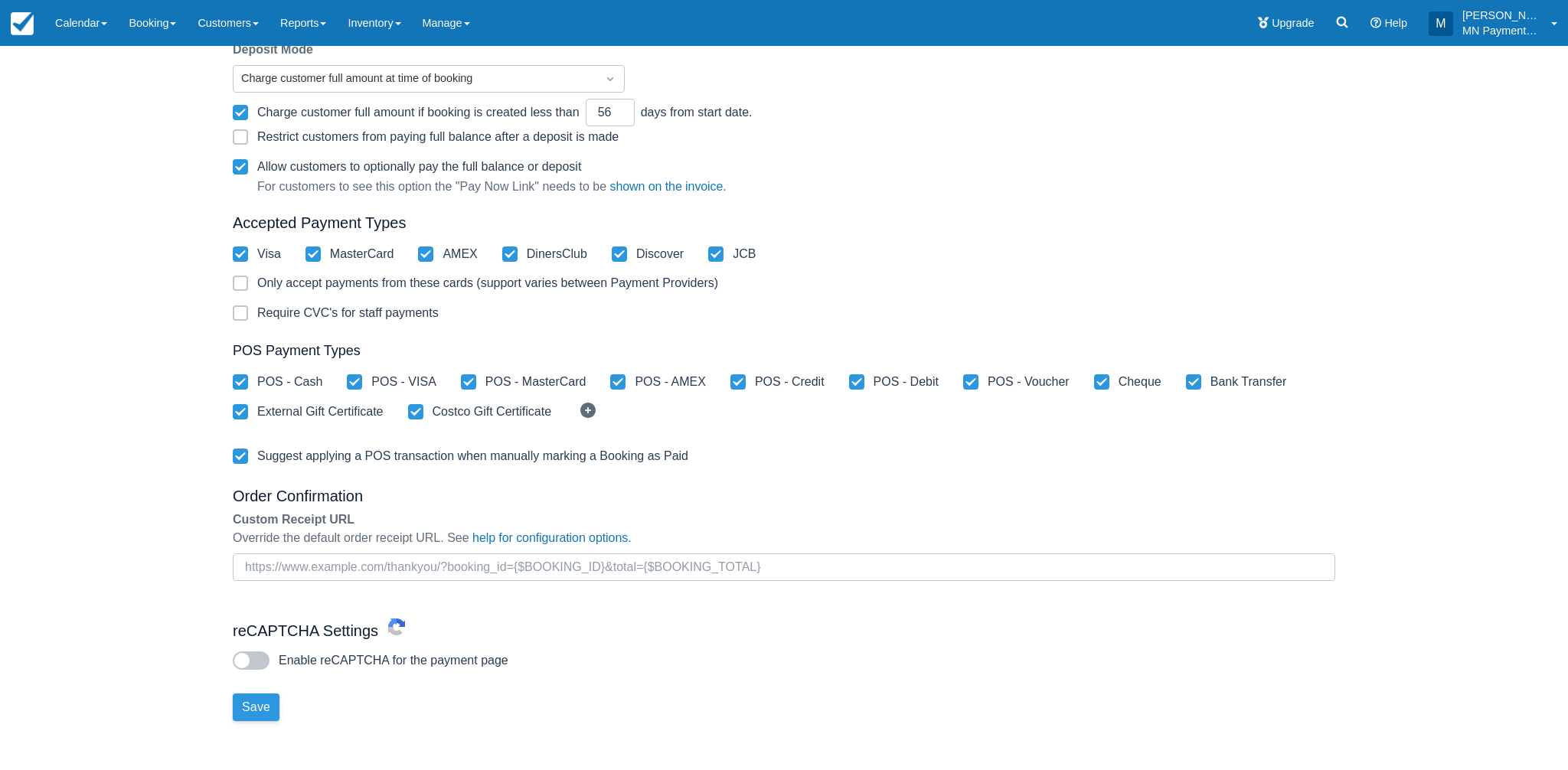
click at [261, 700] on button "Save" at bounding box center [256, 708] width 46 height 28
click at [226, 21] on link "Customers" at bounding box center [228, 22] width 83 height 46
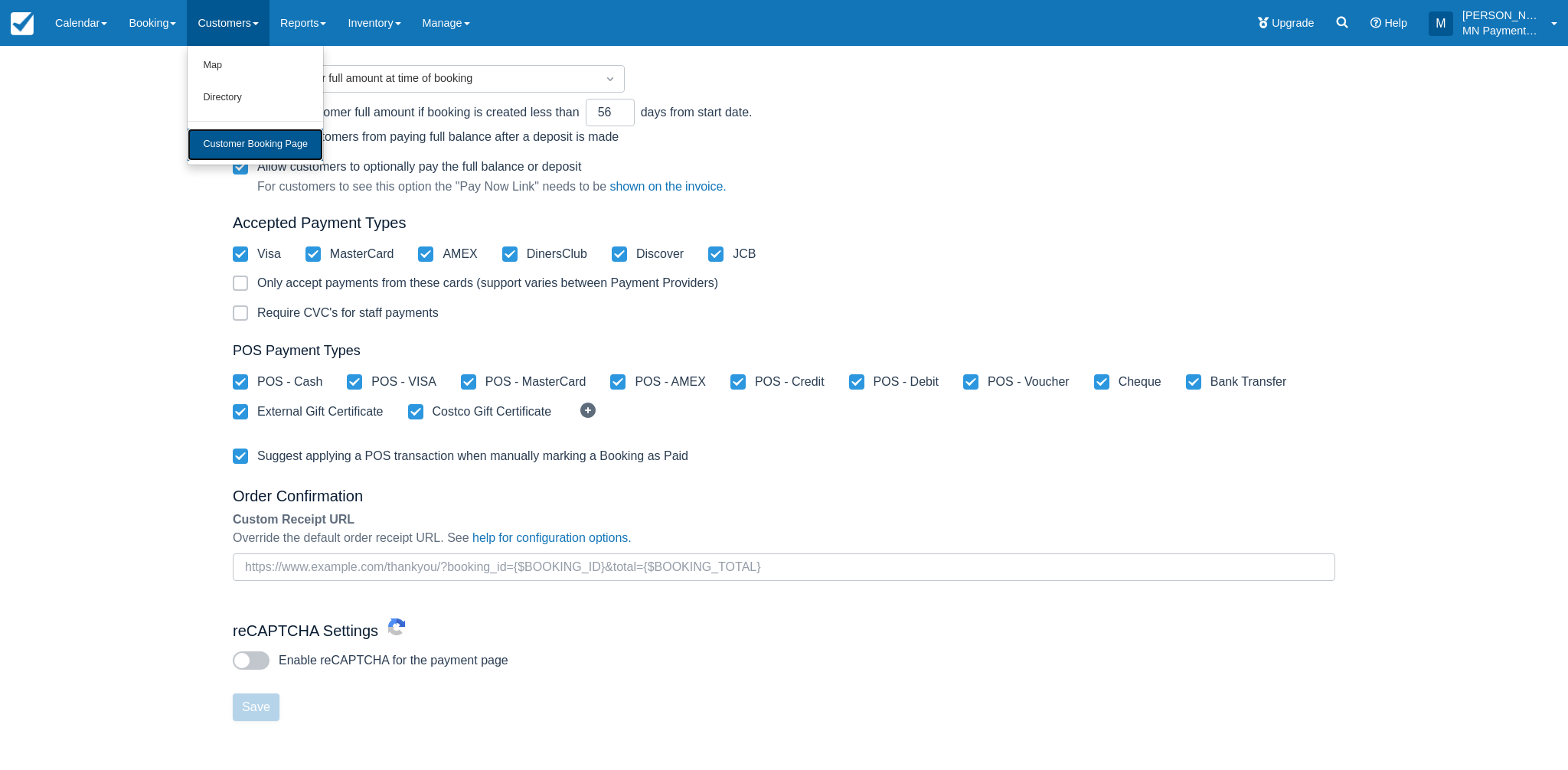
click at [247, 138] on link "Customer Booking Page" at bounding box center [255, 144] width 135 height 32
